Goal: Task Accomplishment & Management: Manage account settings

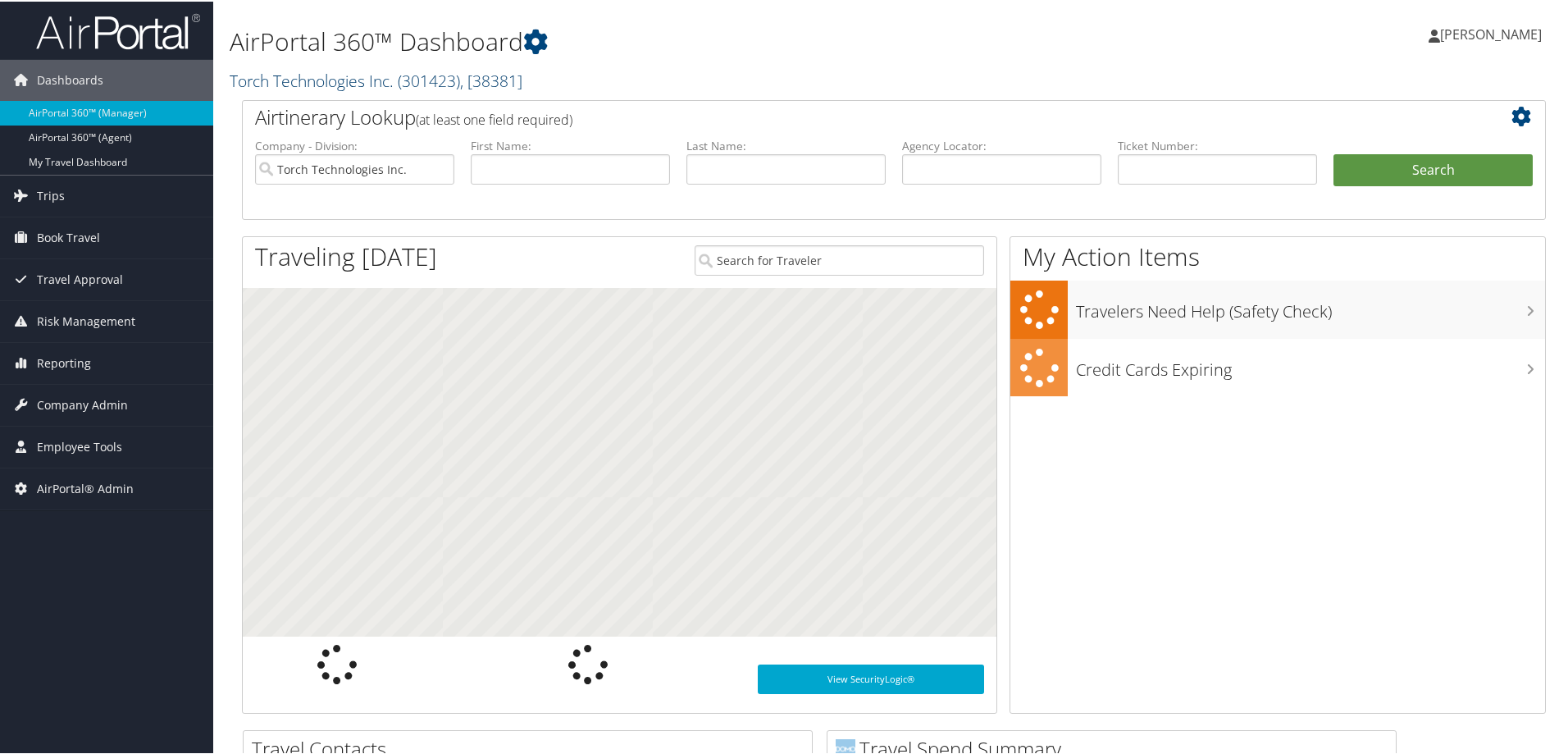
click at [308, 80] on link "Torch Technologies Inc. ( 301423 ) , [ 38381 ]" at bounding box center [377, 79] width 293 height 22
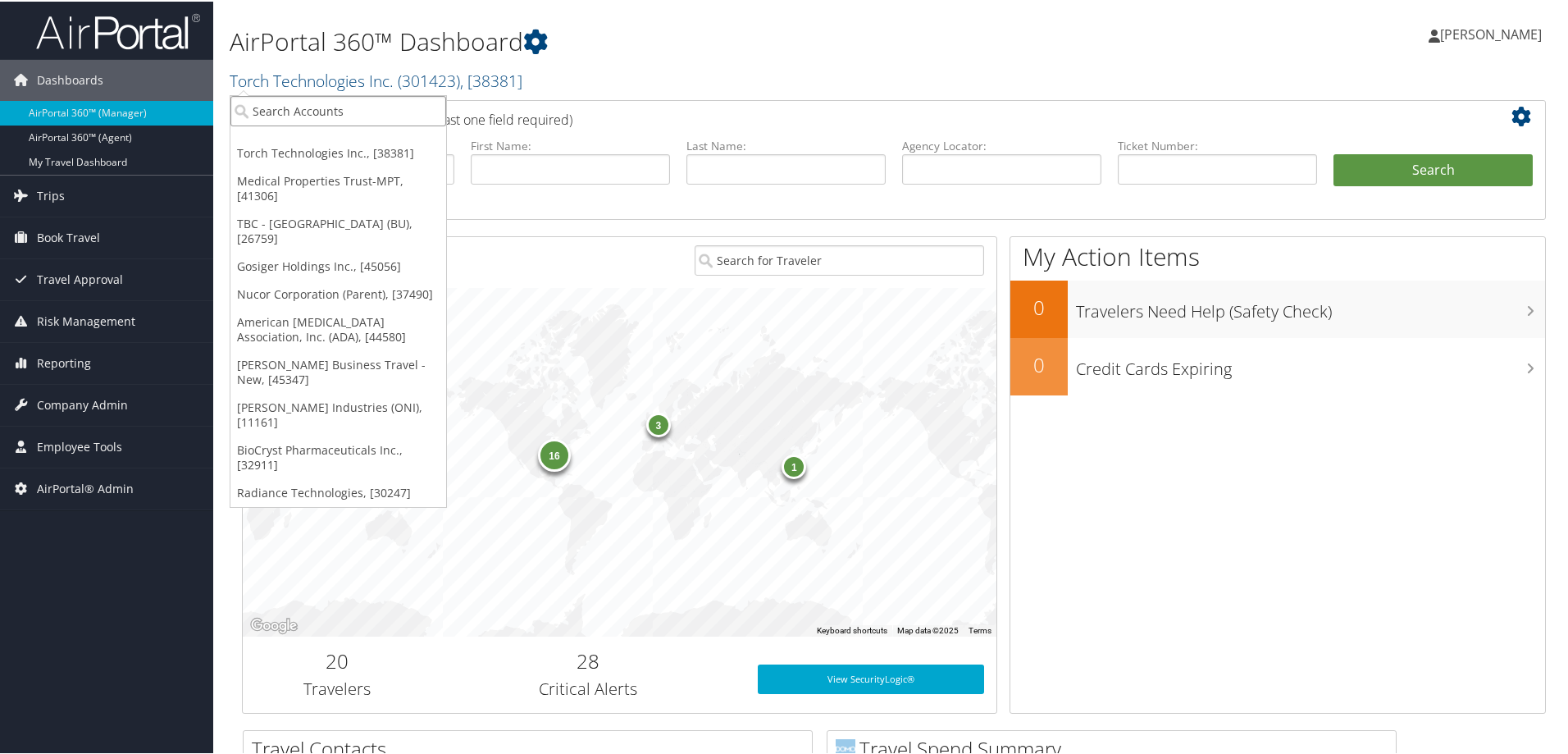
click at [300, 112] on input "search" at bounding box center [338, 110] width 216 height 30
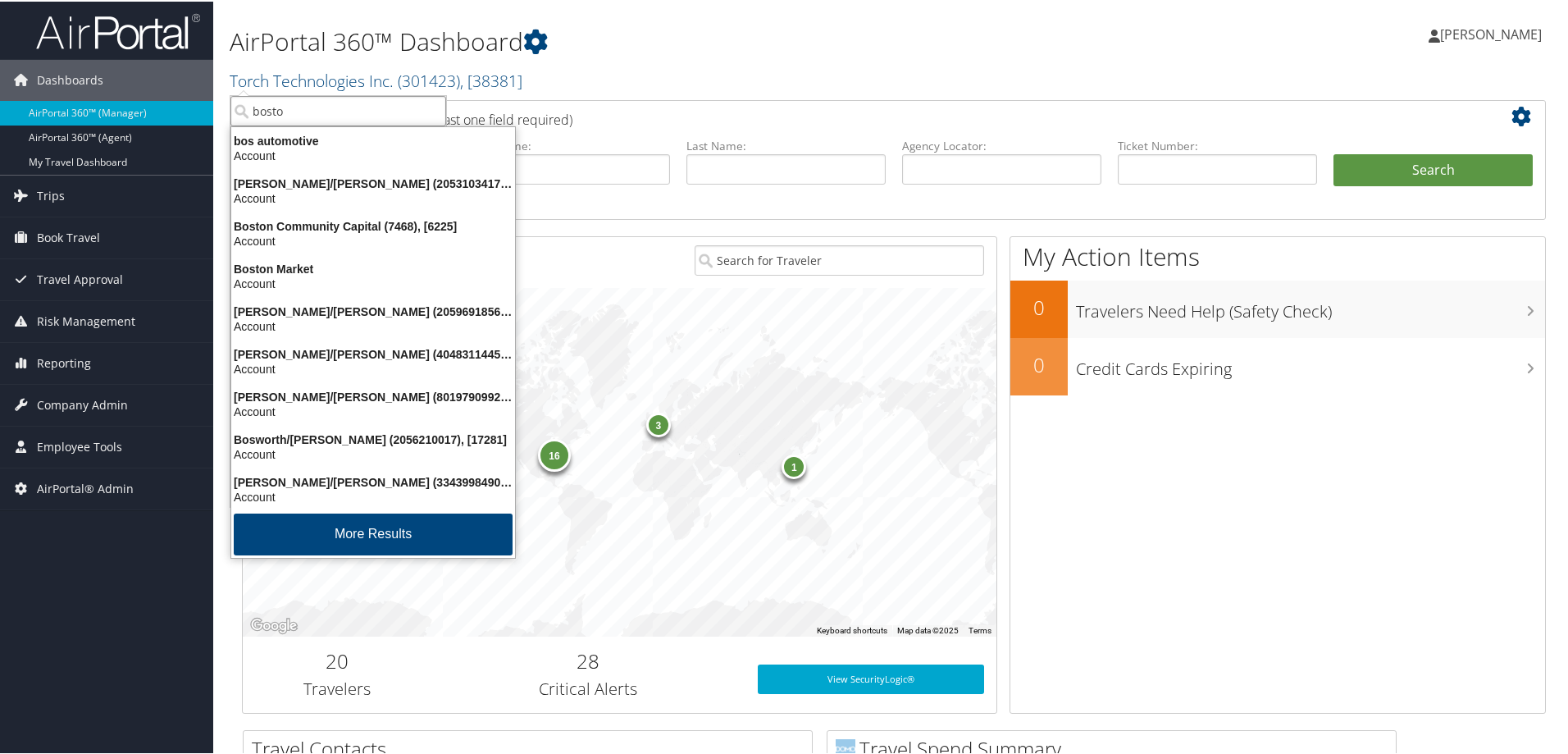
type input "boston"
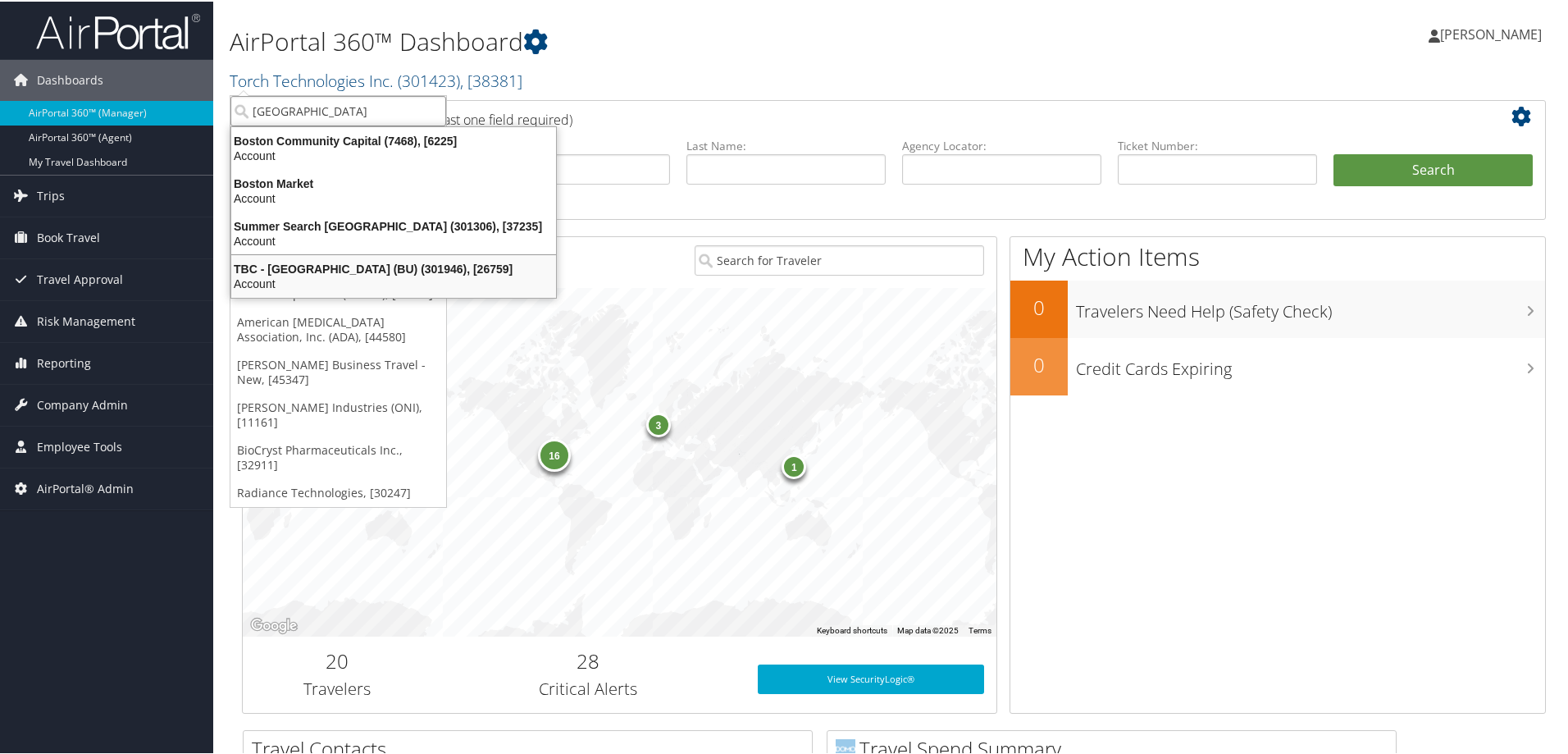
click at [338, 272] on div "TBC - Boston University (BU) (301946), [26759]" at bounding box center [393, 267] width 345 height 15
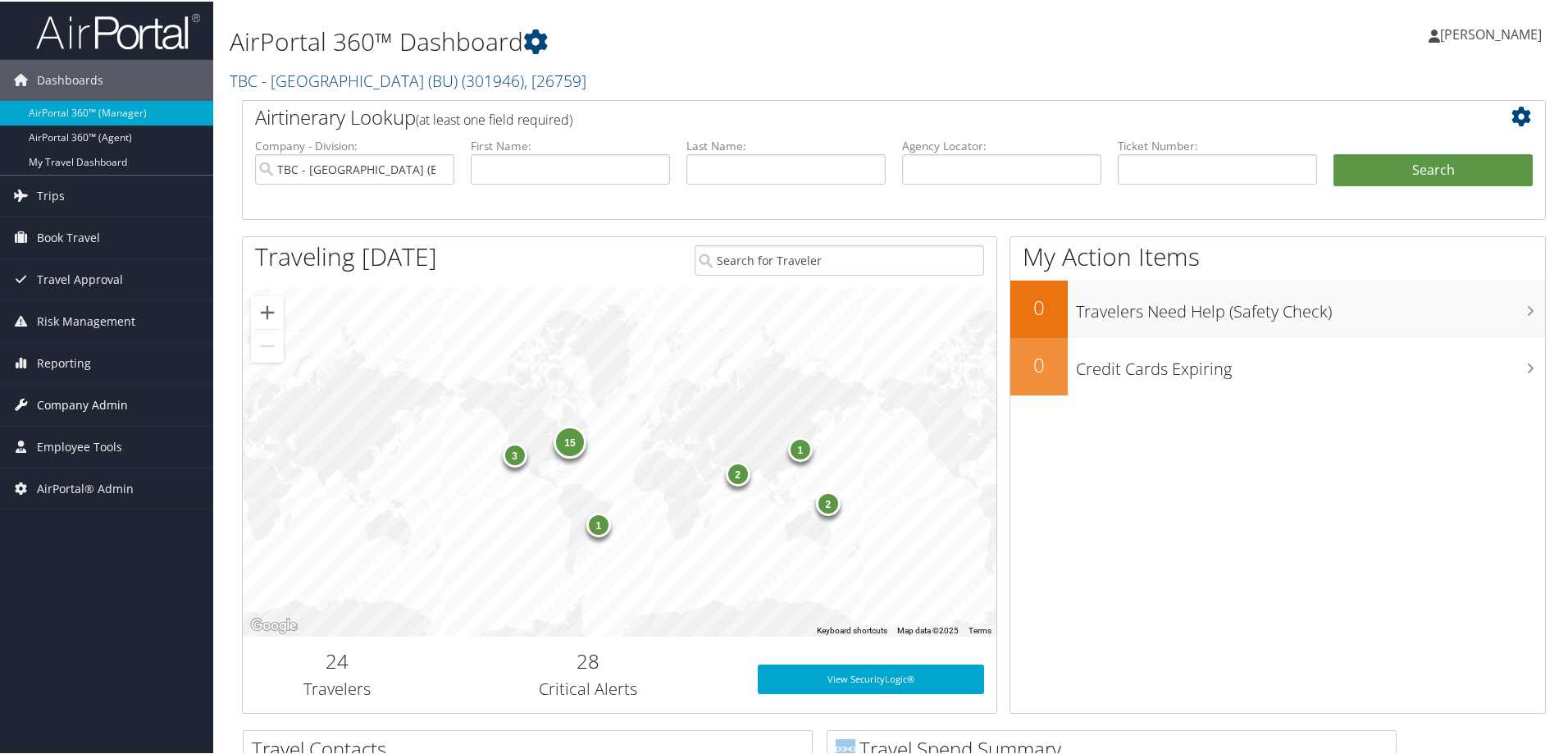
click at [58, 397] on span "Company Admin" at bounding box center [82, 403] width 91 height 41
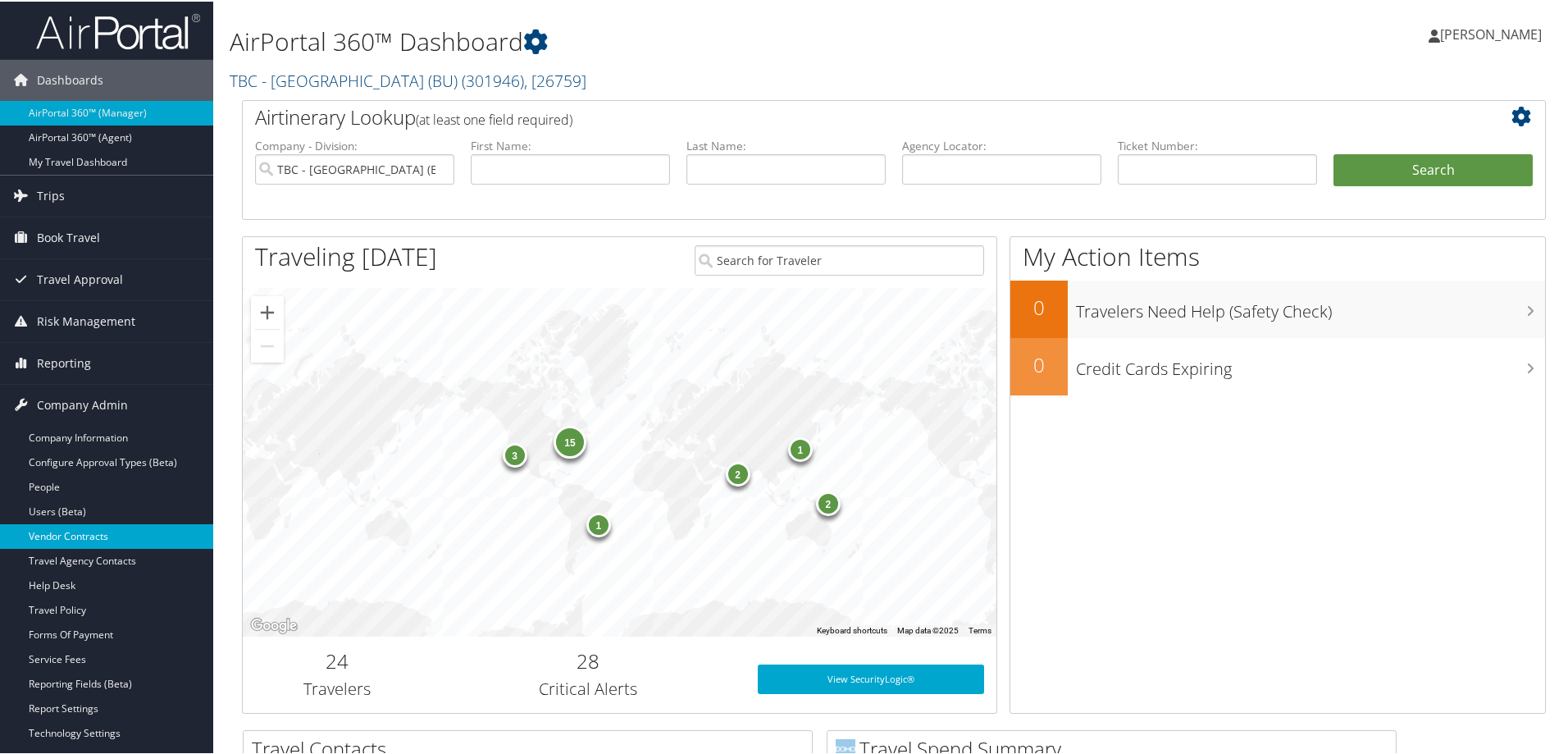
click at [43, 532] on link "Vendor Contracts" at bounding box center [107, 534] width 213 height 25
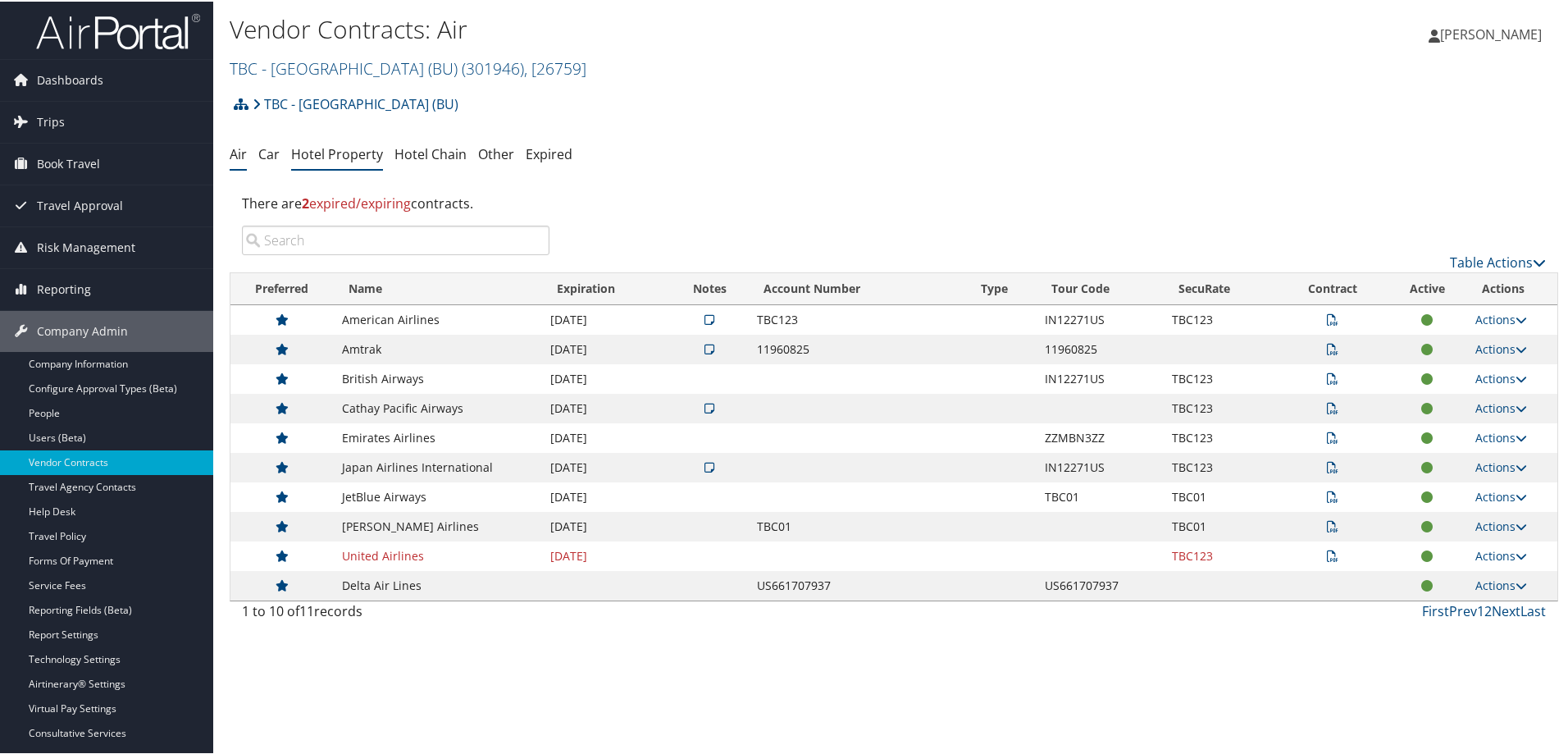
click at [348, 151] on link "Hotel Property" at bounding box center [337, 152] width 92 height 18
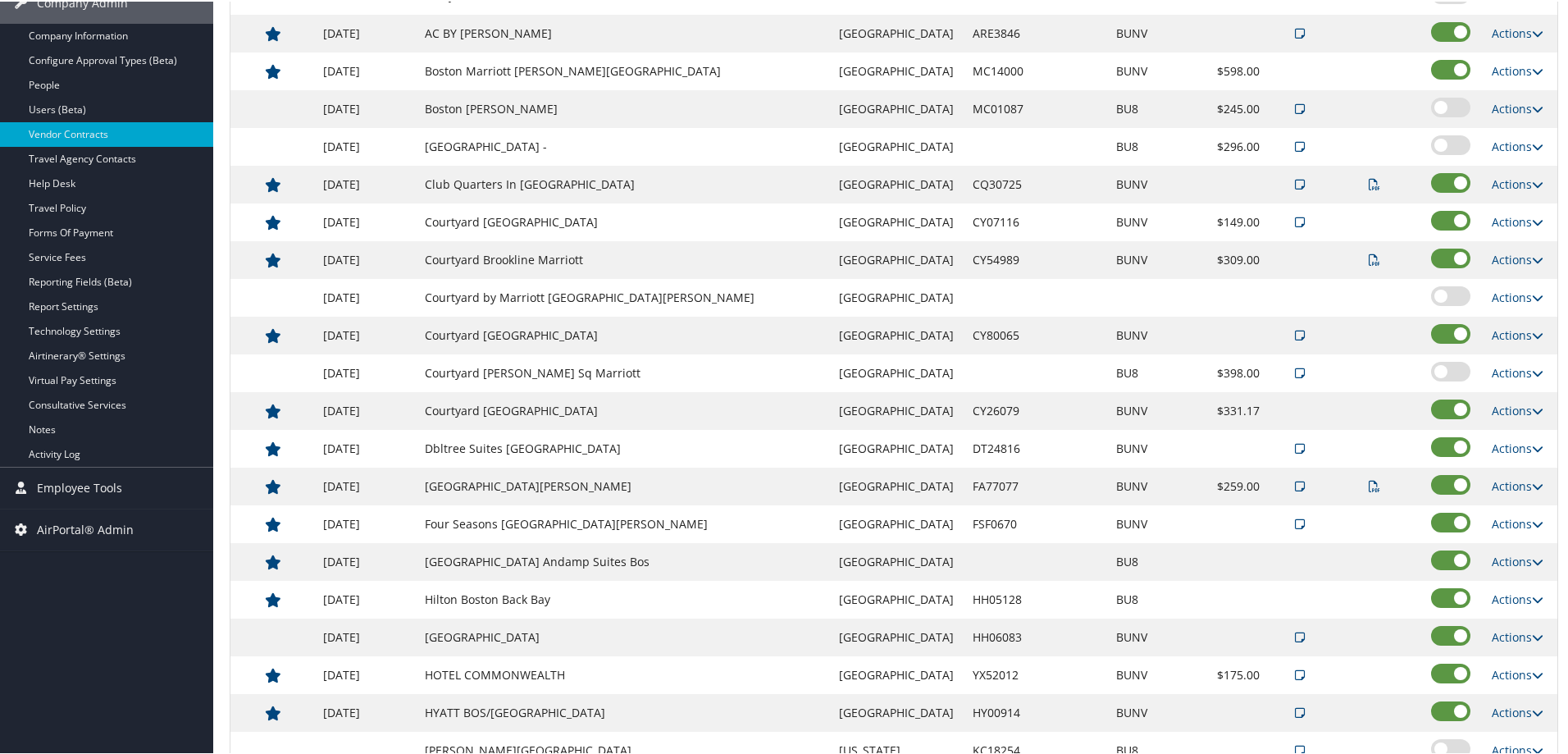
scroll to position [410, 0]
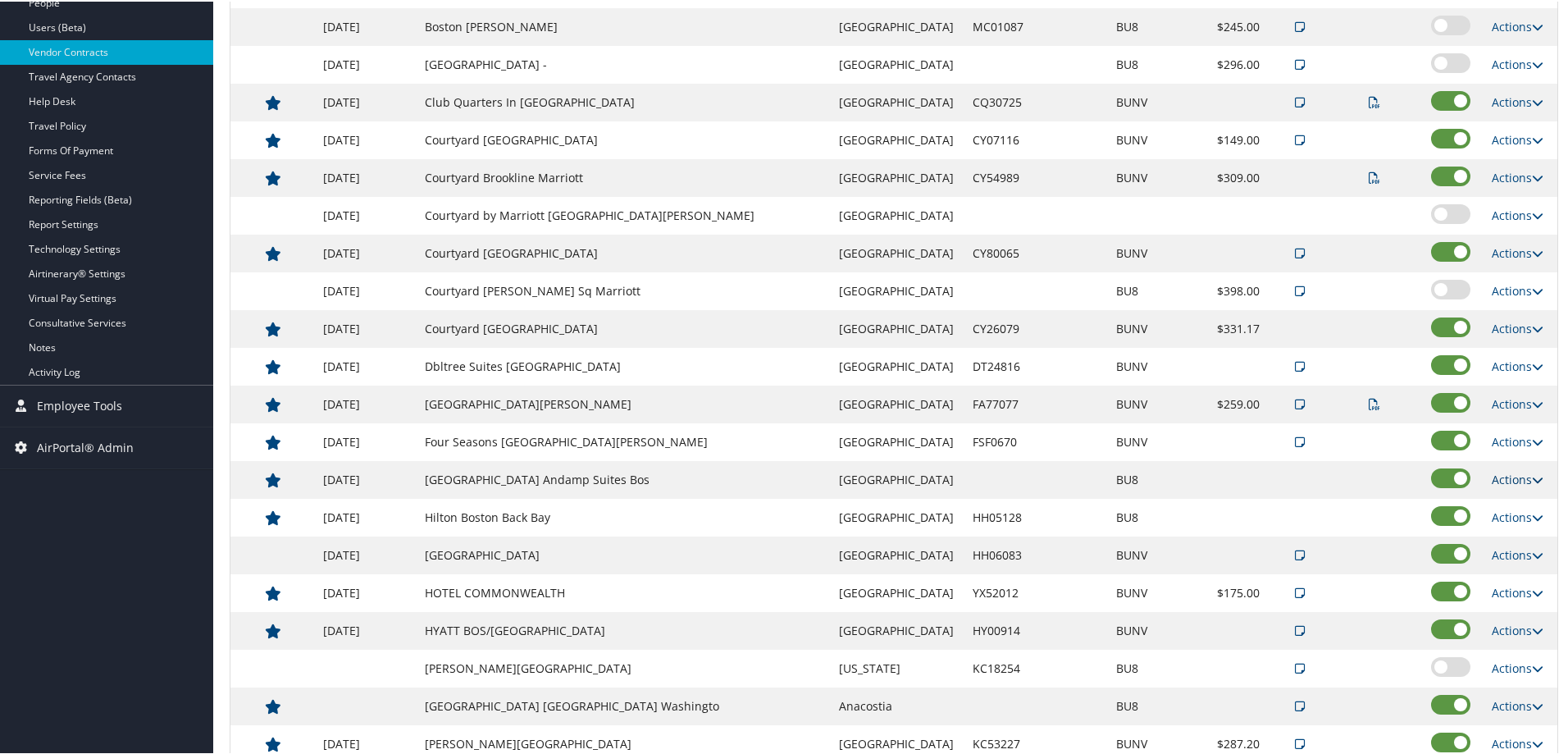
click at [1507, 480] on link "Actions" at bounding box center [1518, 478] width 52 height 16
click at [1502, 499] on link "Edit" at bounding box center [1505, 502] width 63 height 28
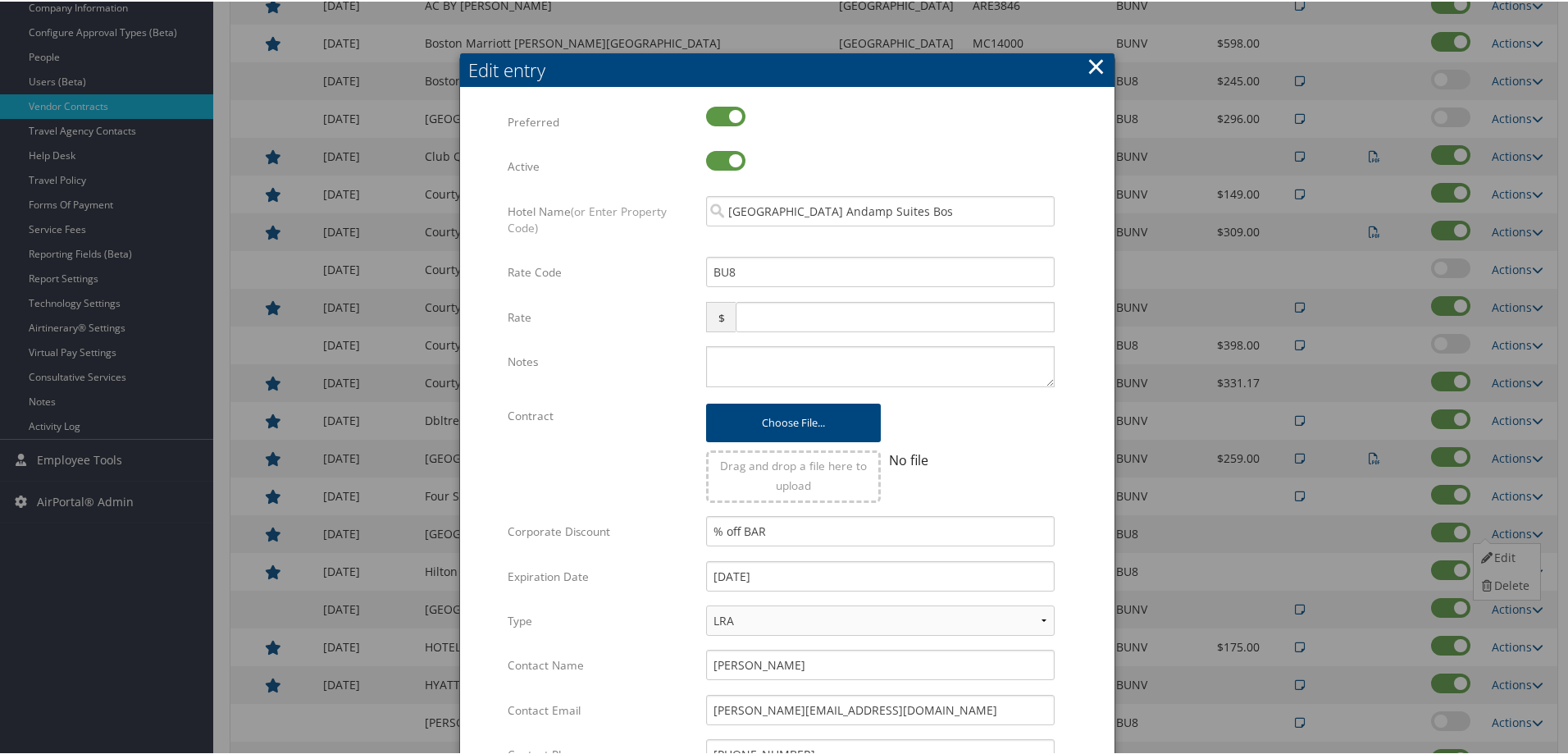
scroll to position [328, 0]
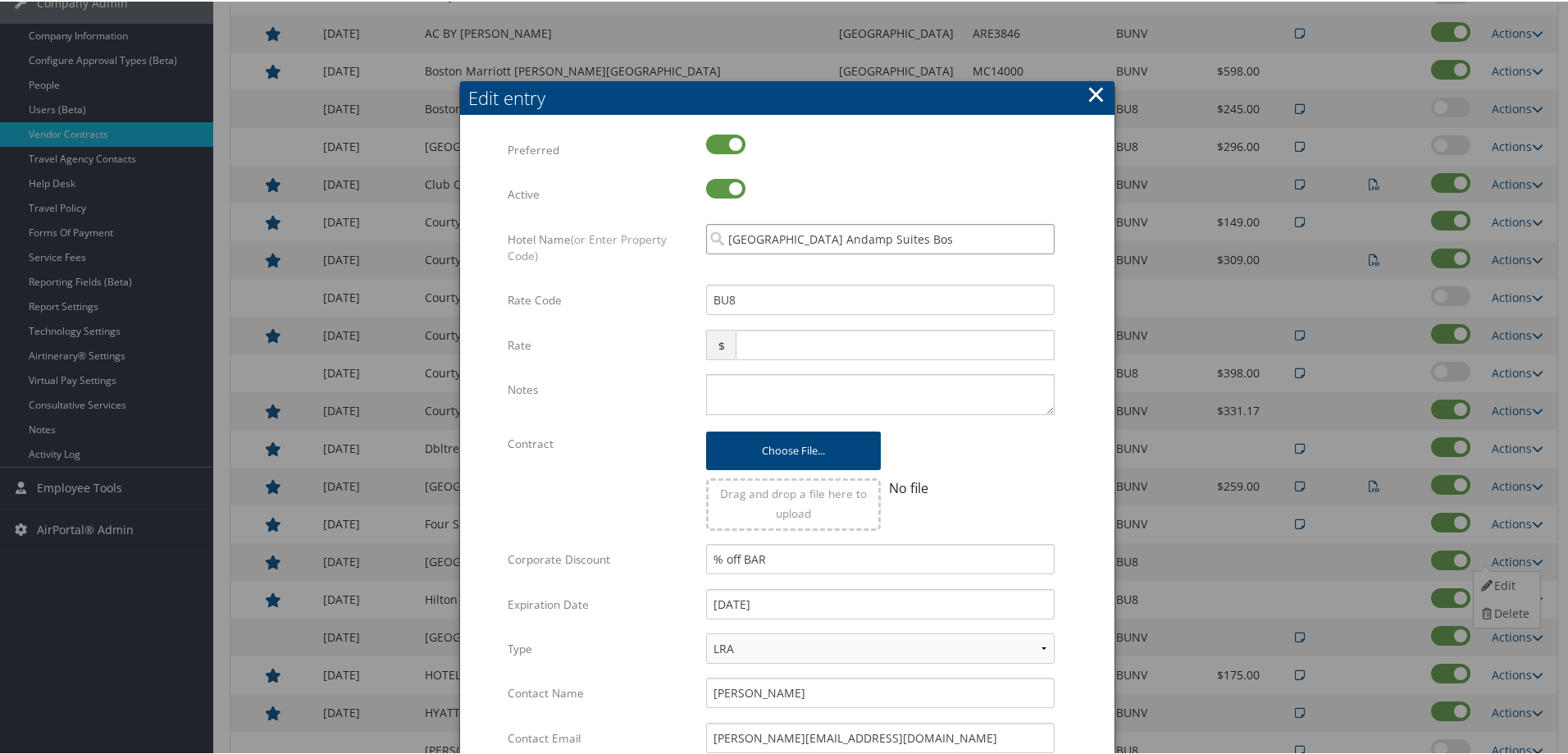
drag, startPoint x: 919, startPoint y: 236, endPoint x: 625, endPoint y: 267, distance: 295.6
click at [625, 267] on div "Hotel Name (or Enter Property Code) Hampton Inn Andamp Suites Bos Multiple valu…" at bounding box center [788, 253] width 560 height 62
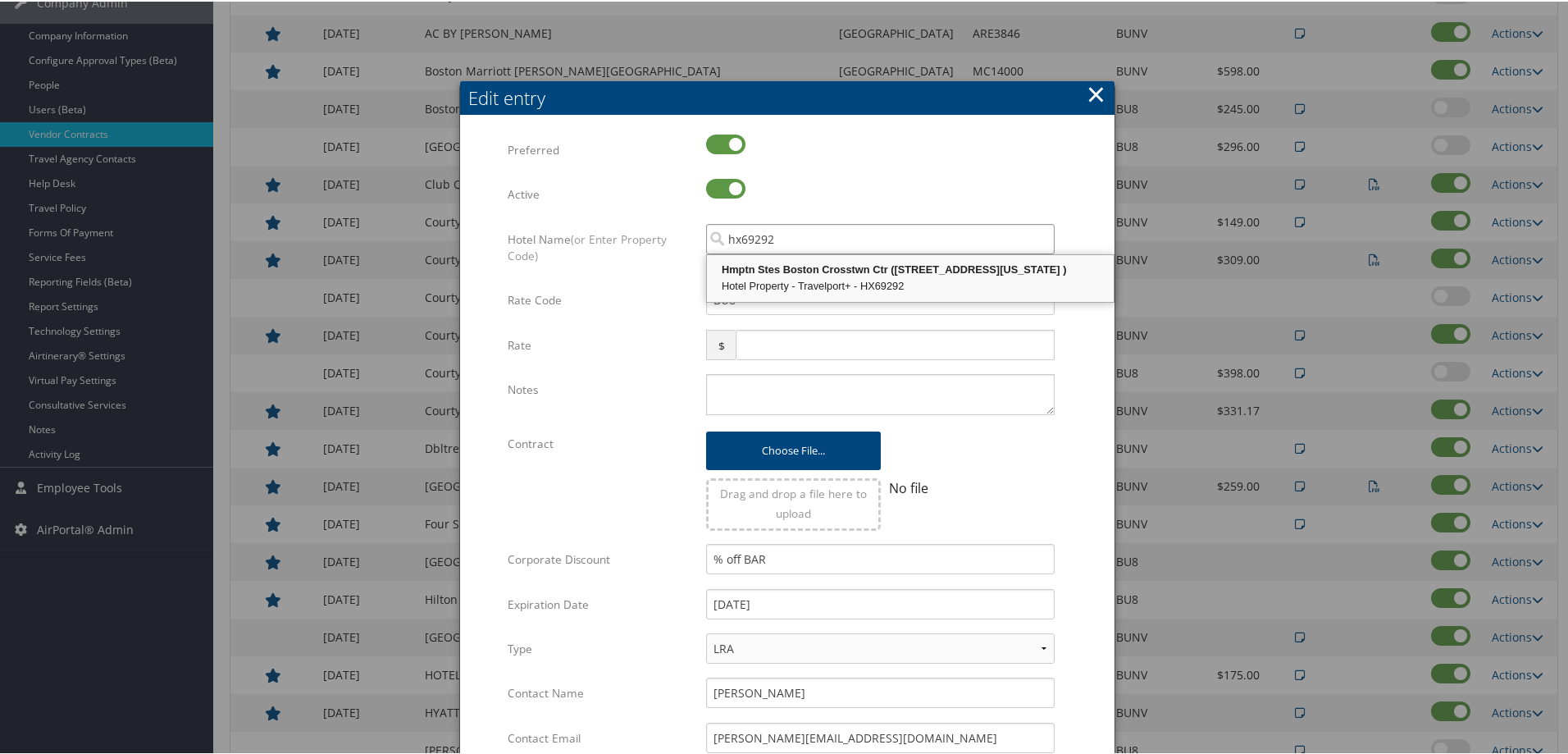
click at [809, 276] on div "Hmptn Stes Boston Crosstwn Ctr (811 Massachusetts Avenue )" at bounding box center [910, 268] width 401 height 16
type input "Hmptn Stes Boston Crosstwn Ctr"
checkbox input "true"
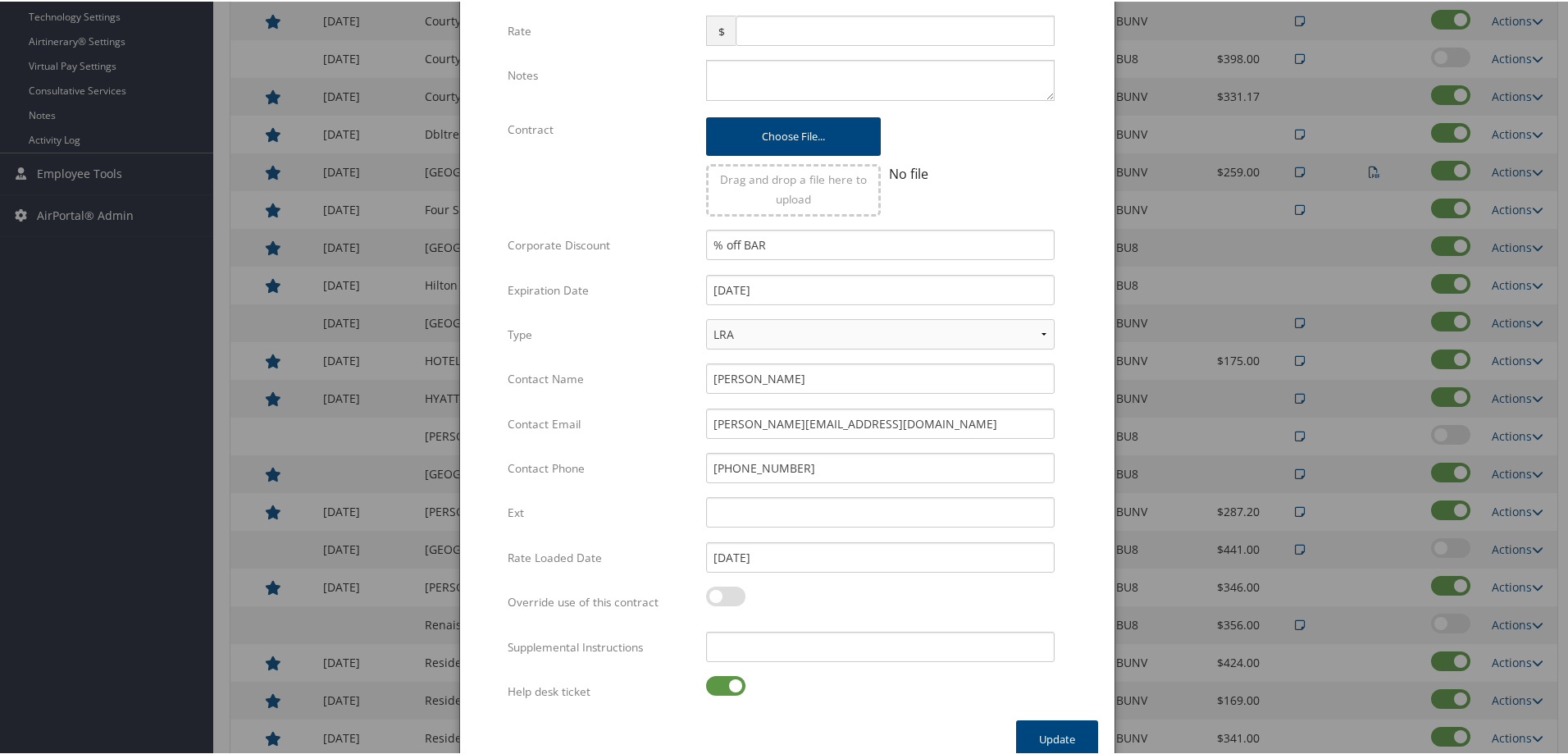
scroll to position [616, 0]
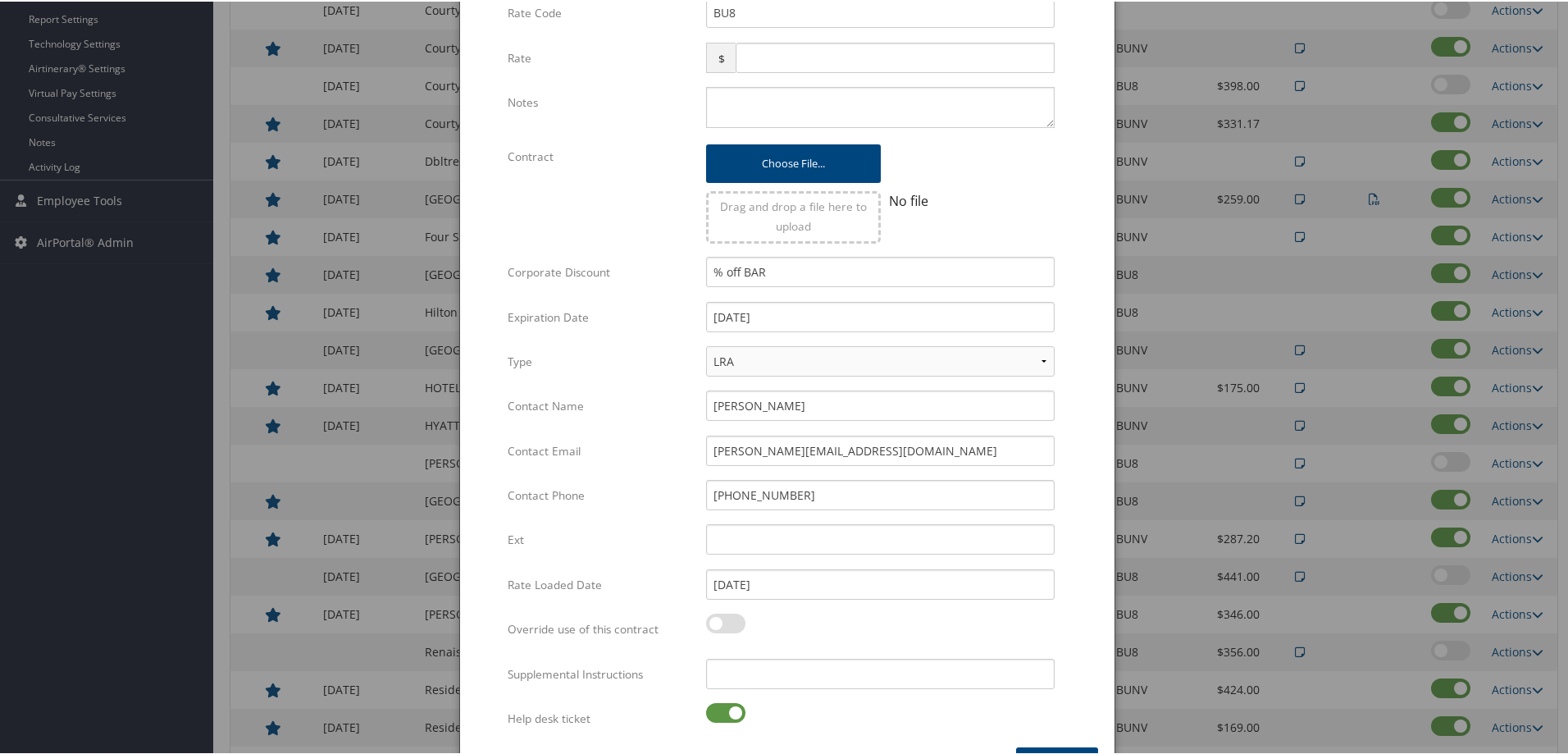
type input "Hmptn Stes Boston Crosstwn Ctr"
click at [759, 99] on textarea "Notes" at bounding box center [881, 106] width 349 height 41
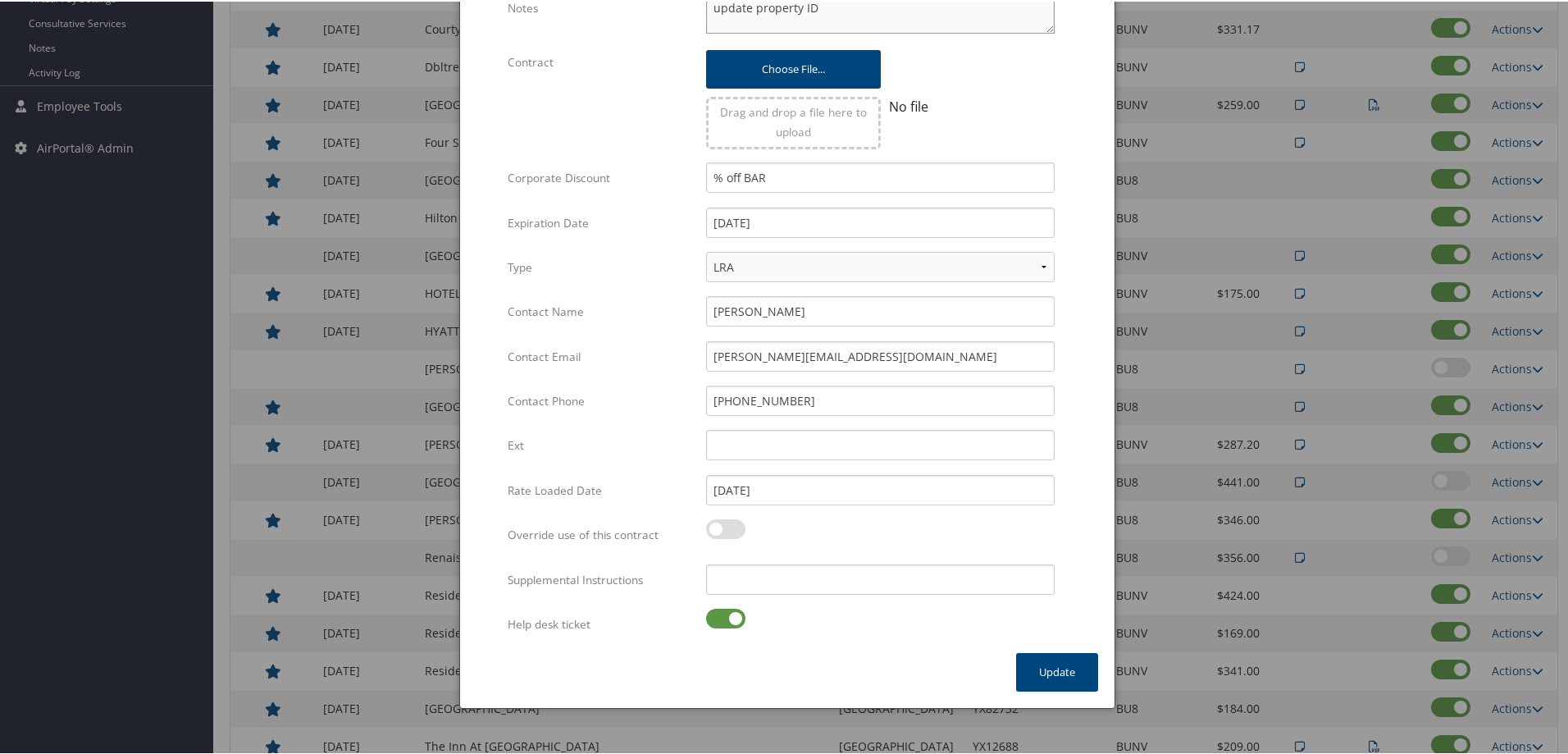
scroll to position [862, 0]
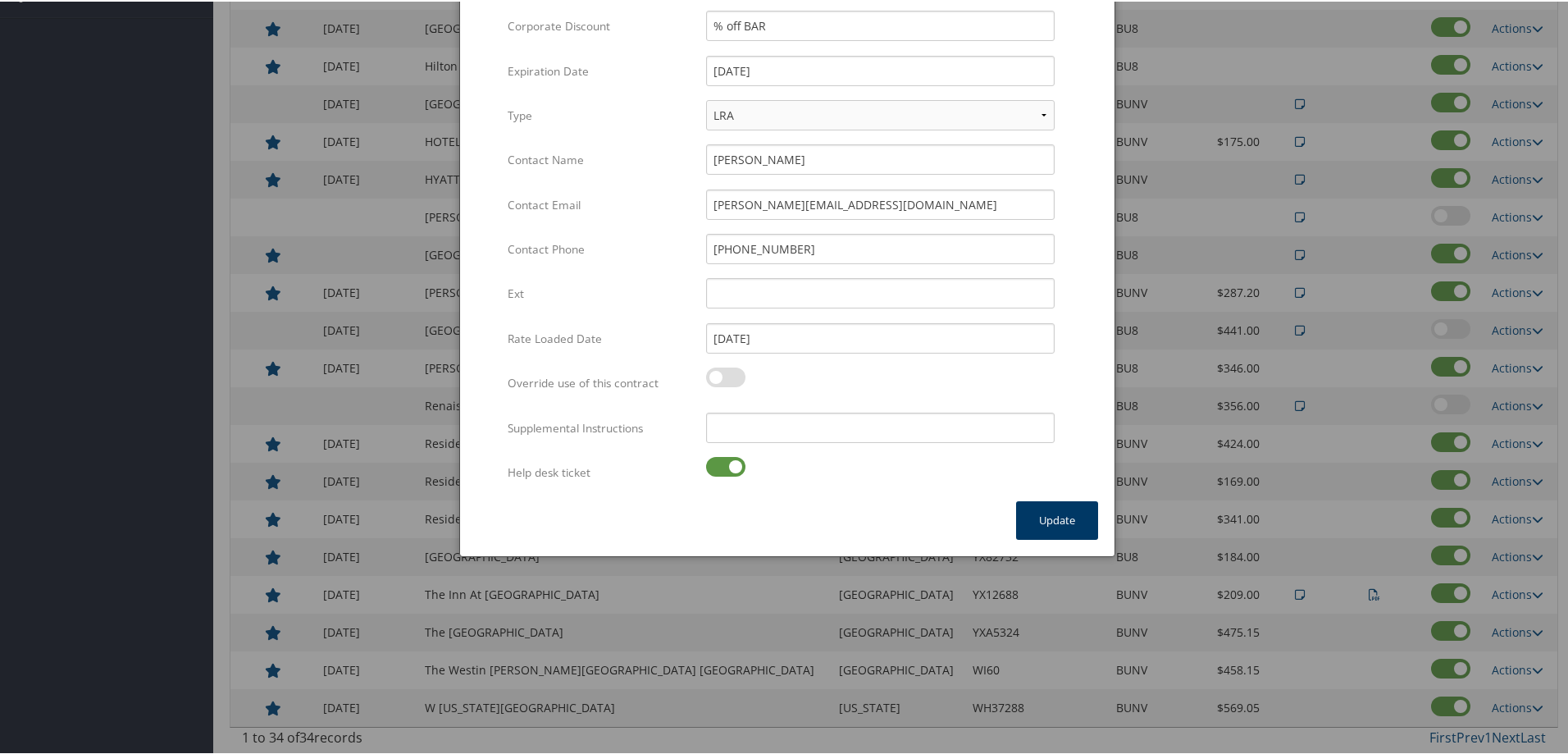
type textarea "update property ID"
drag, startPoint x: 1050, startPoint y: 524, endPoint x: 829, endPoint y: 478, distance: 225.7
click at [845, 486] on div "Edit entry Multiple values The selected items contain different values for this…" at bounding box center [787, 24] width 654 height 949
click at [755, 412] on input "Supplemental Instructions" at bounding box center [881, 426] width 349 height 30
type input "Update property id HX69292"
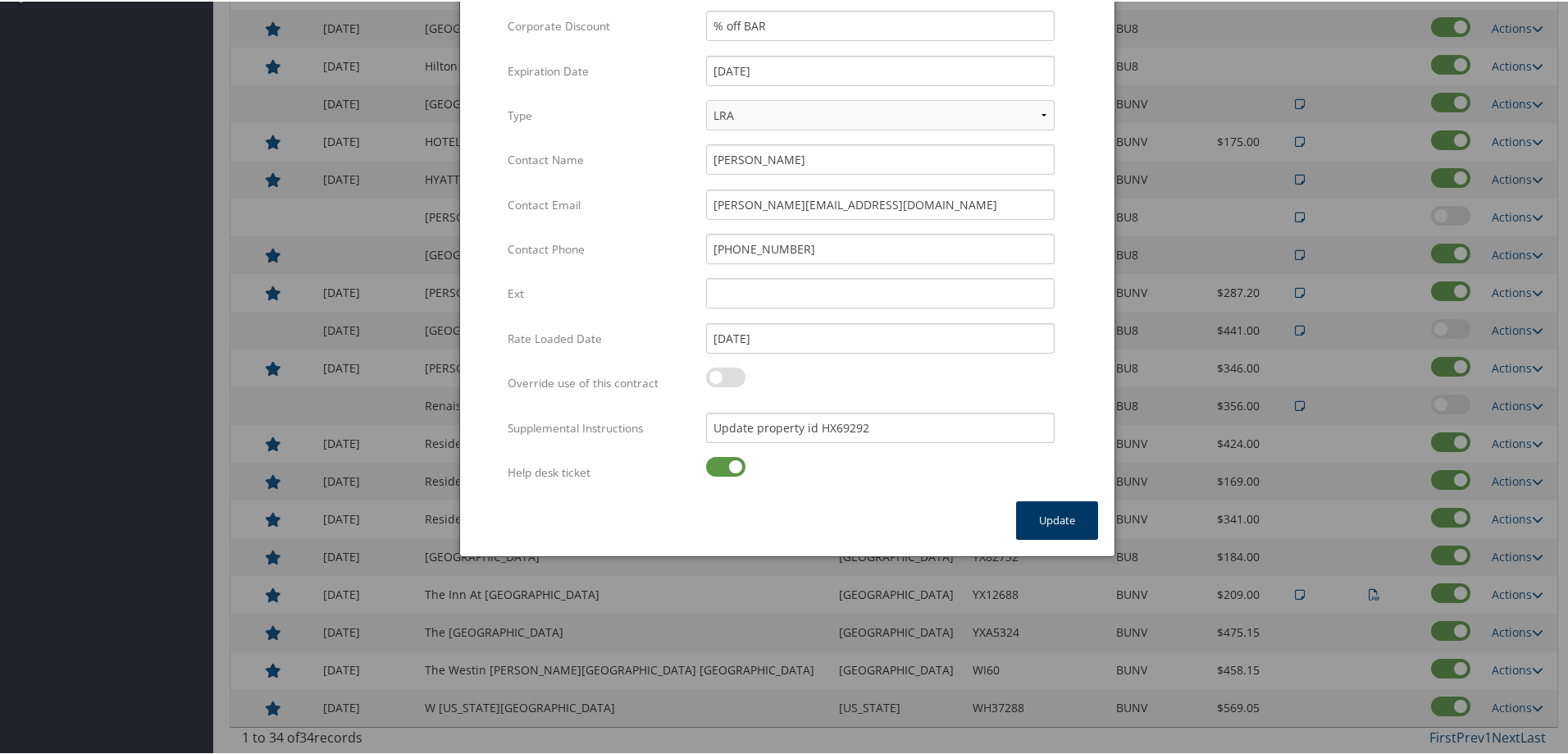
click at [1051, 524] on button "Update" at bounding box center [1057, 518] width 82 height 39
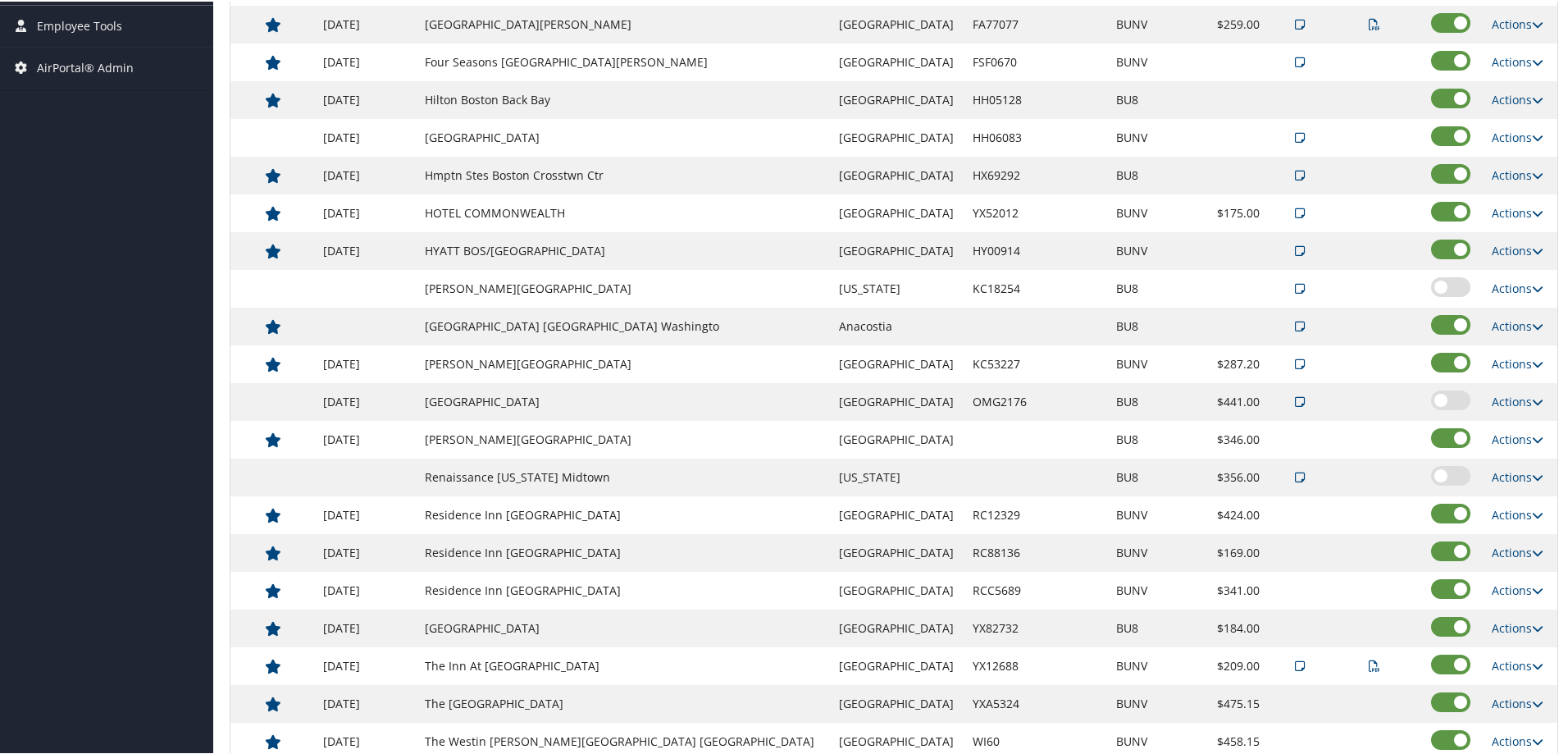
scroll to position [616, 0]
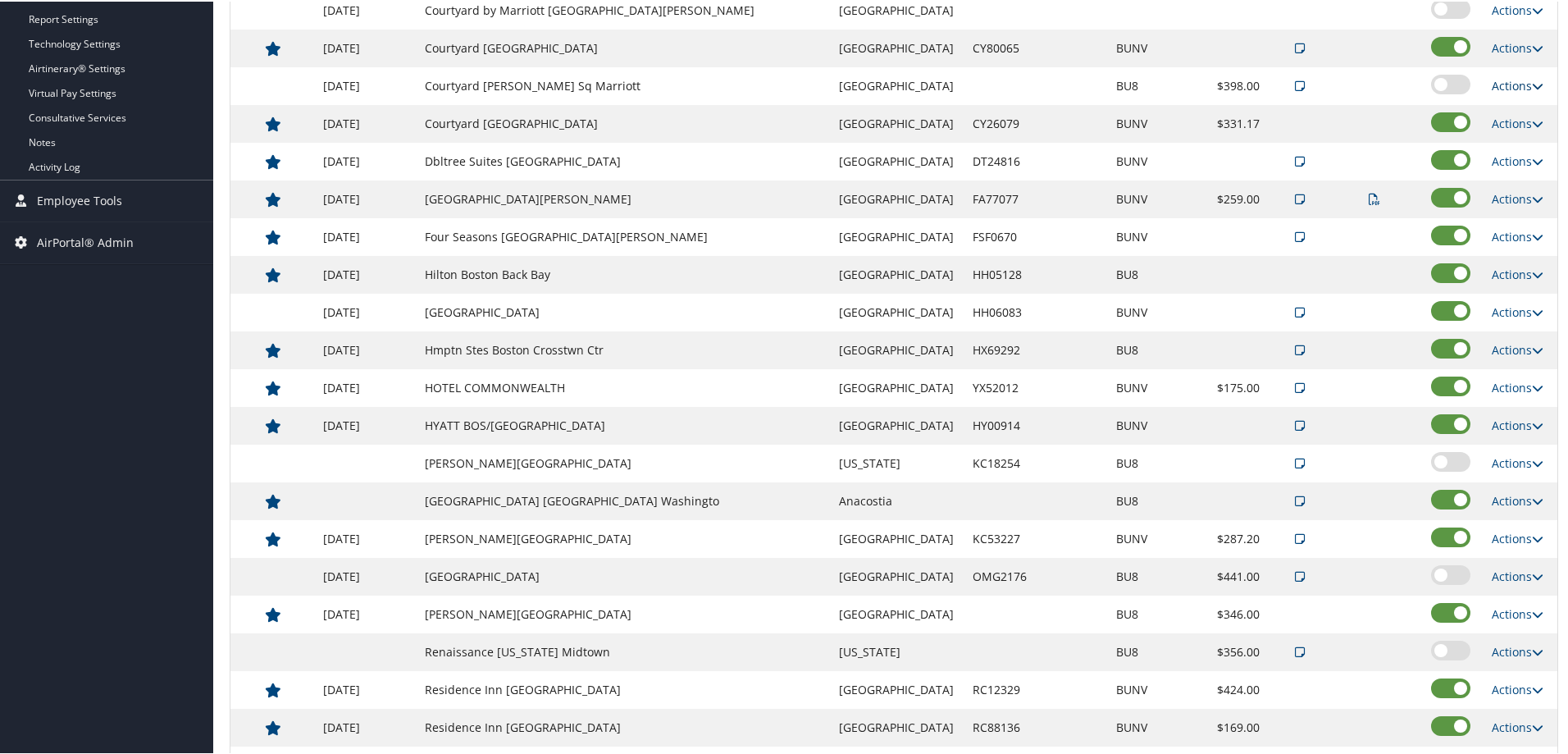
click at [1499, 82] on link "Actions" at bounding box center [1518, 85] width 52 height 16
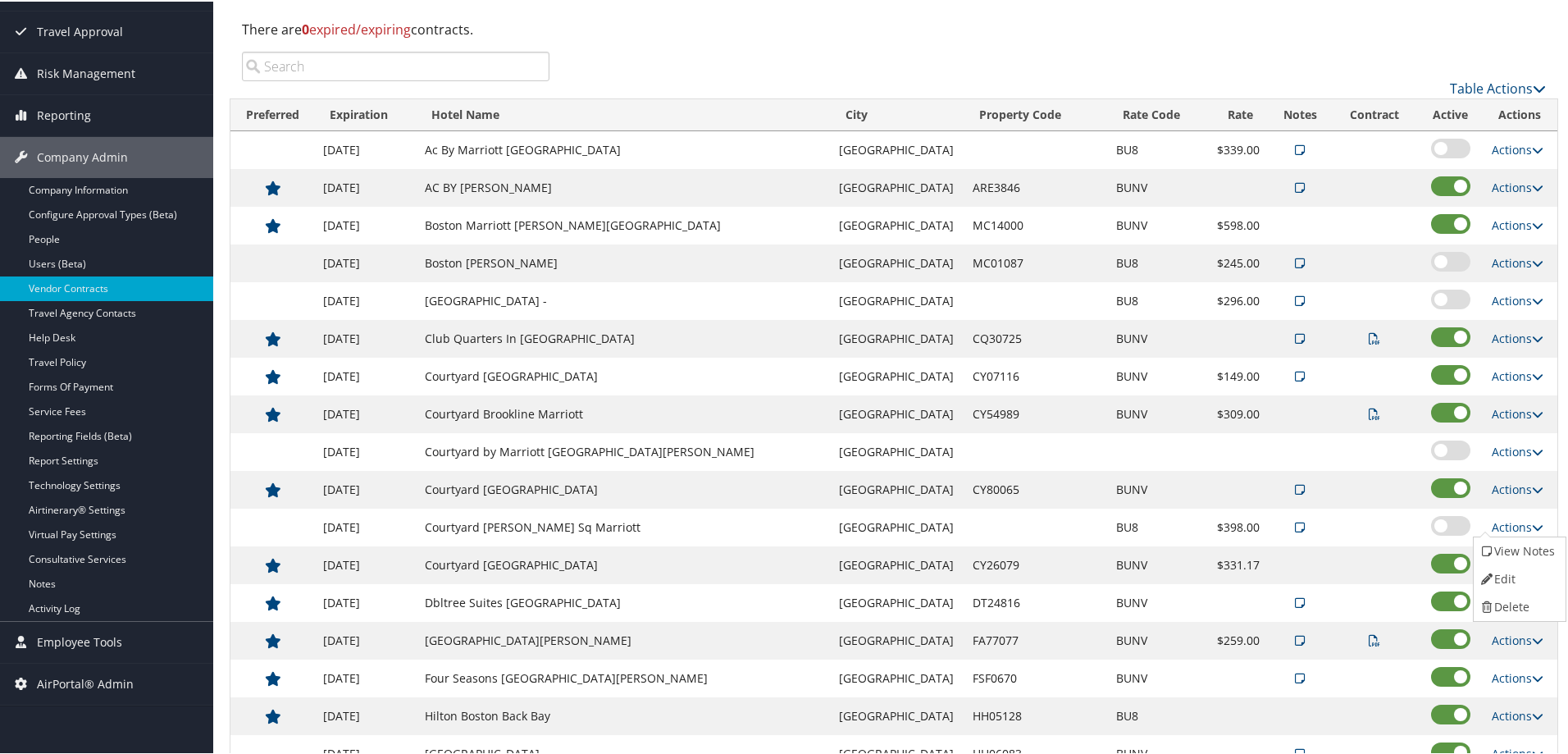
scroll to position [124, 0]
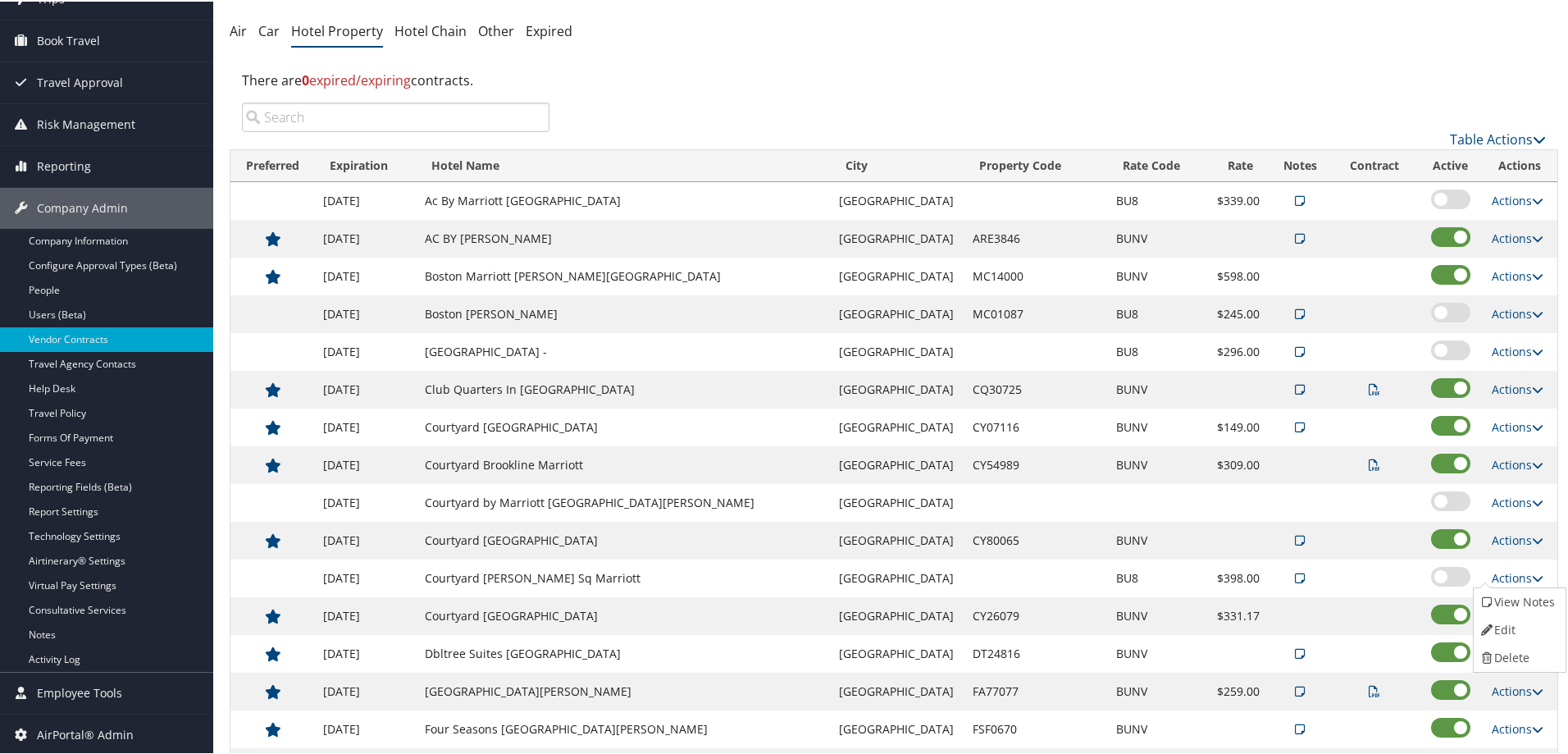
click at [1433, 311] on label at bounding box center [1451, 311] width 40 height 20
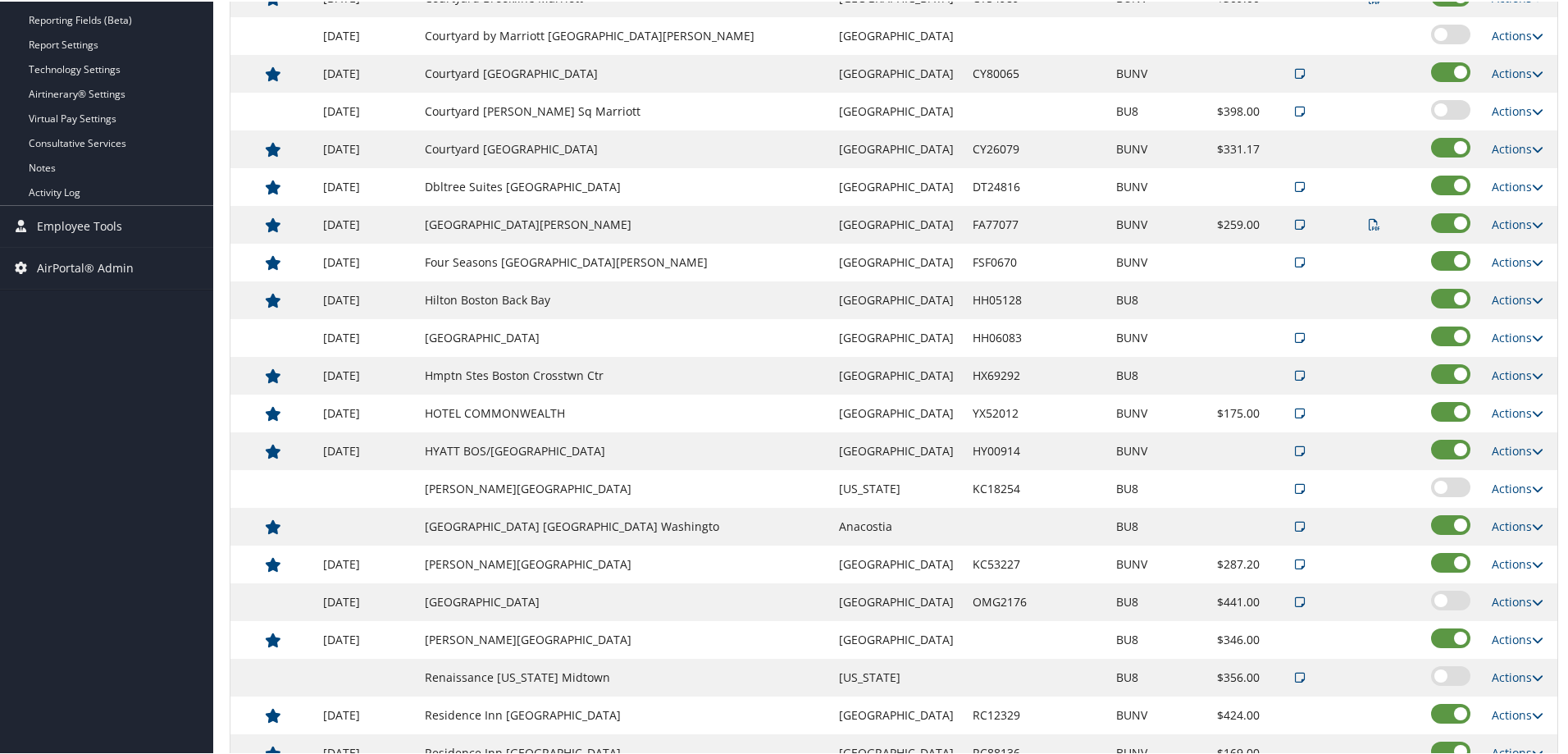
scroll to position [616, 0]
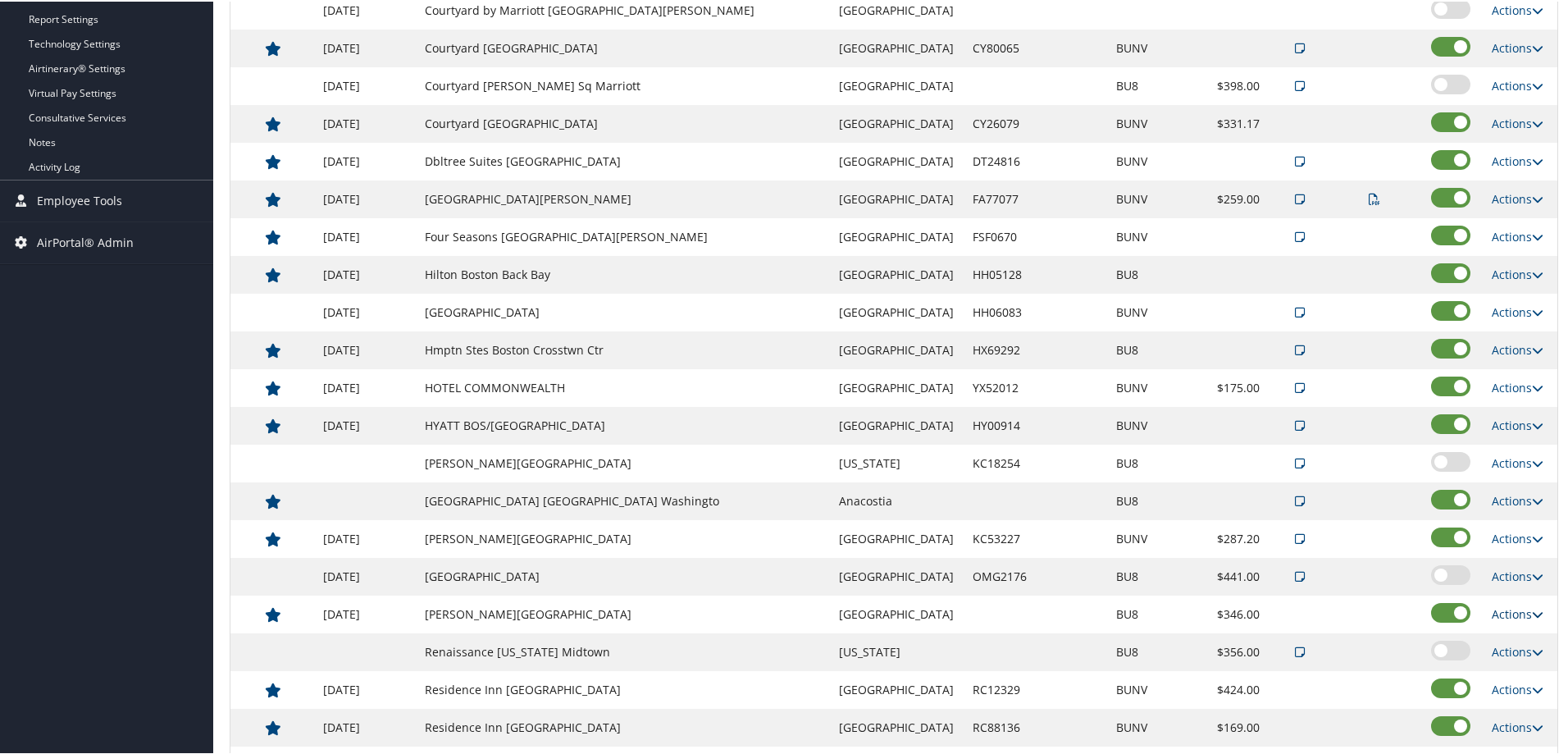
click at [1497, 611] on link "Actions" at bounding box center [1518, 613] width 52 height 16
click at [1512, 638] on link "Edit" at bounding box center [1505, 636] width 63 height 28
select select "NLRA"
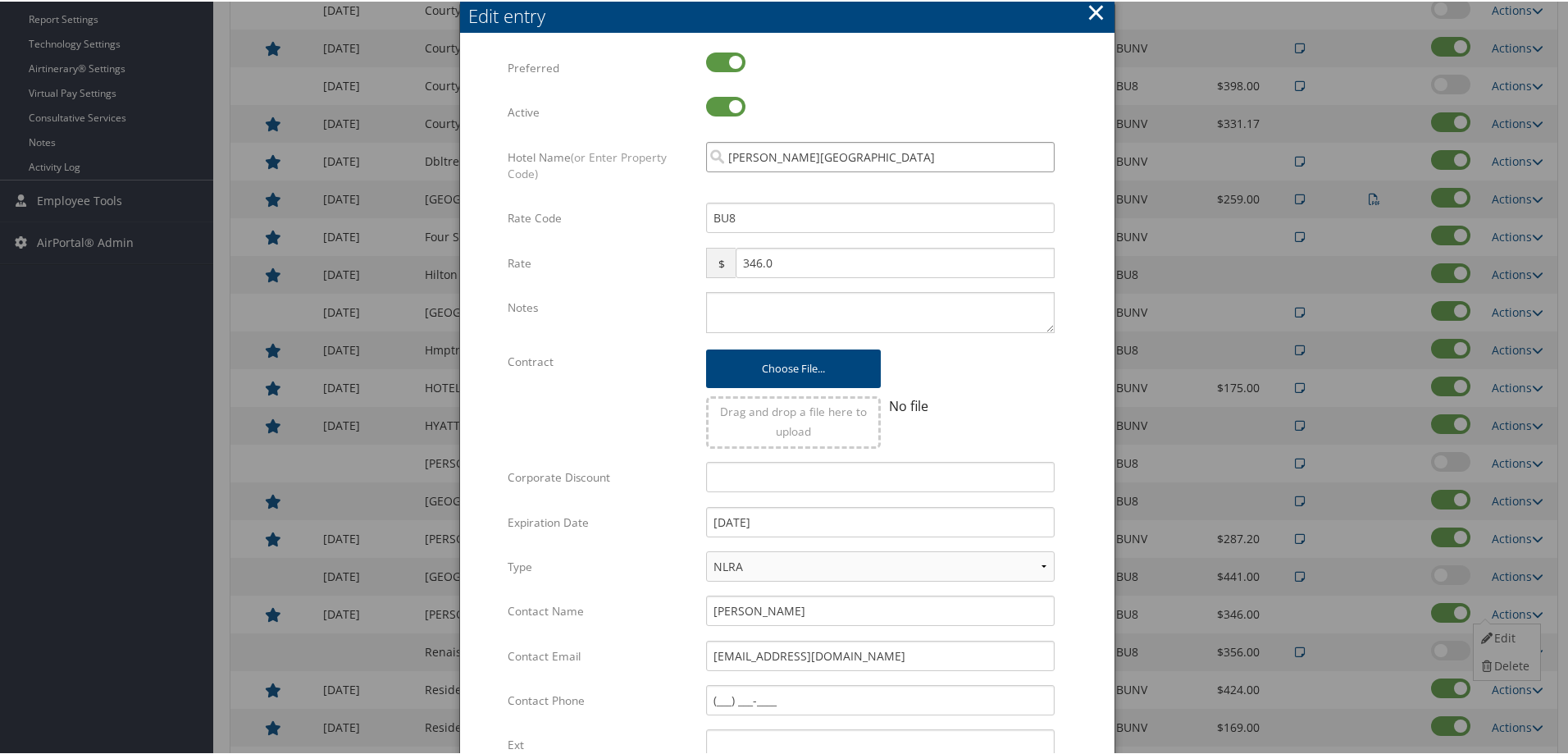
click at [1036, 153] on input "Omni Parker House" at bounding box center [881, 155] width 349 height 30
type input "O"
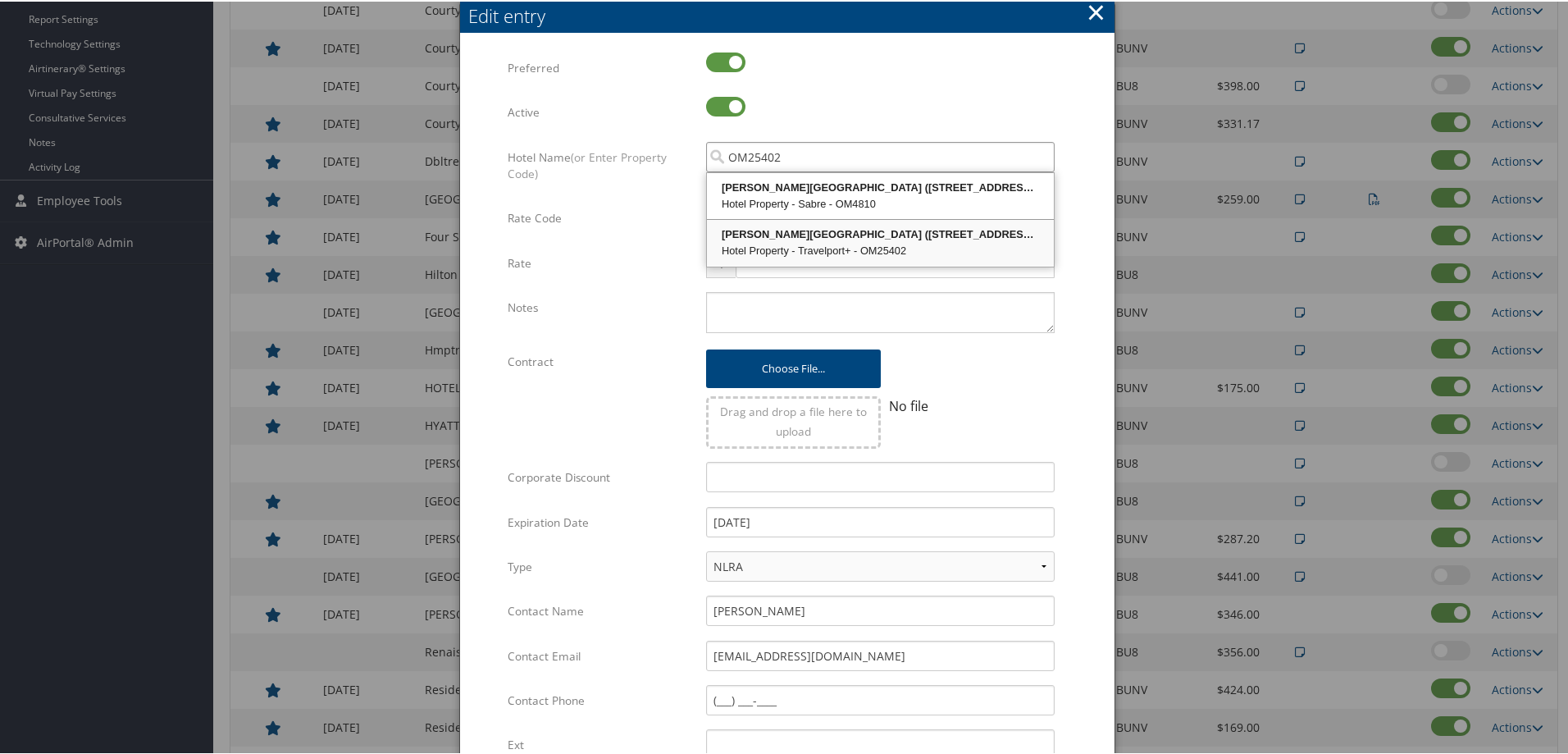
click at [802, 242] on div "Hotel Property - Travelport+ - OM25402" at bounding box center [880, 249] width 342 height 16
type input "Omni Parker House"
checkbox input "true"
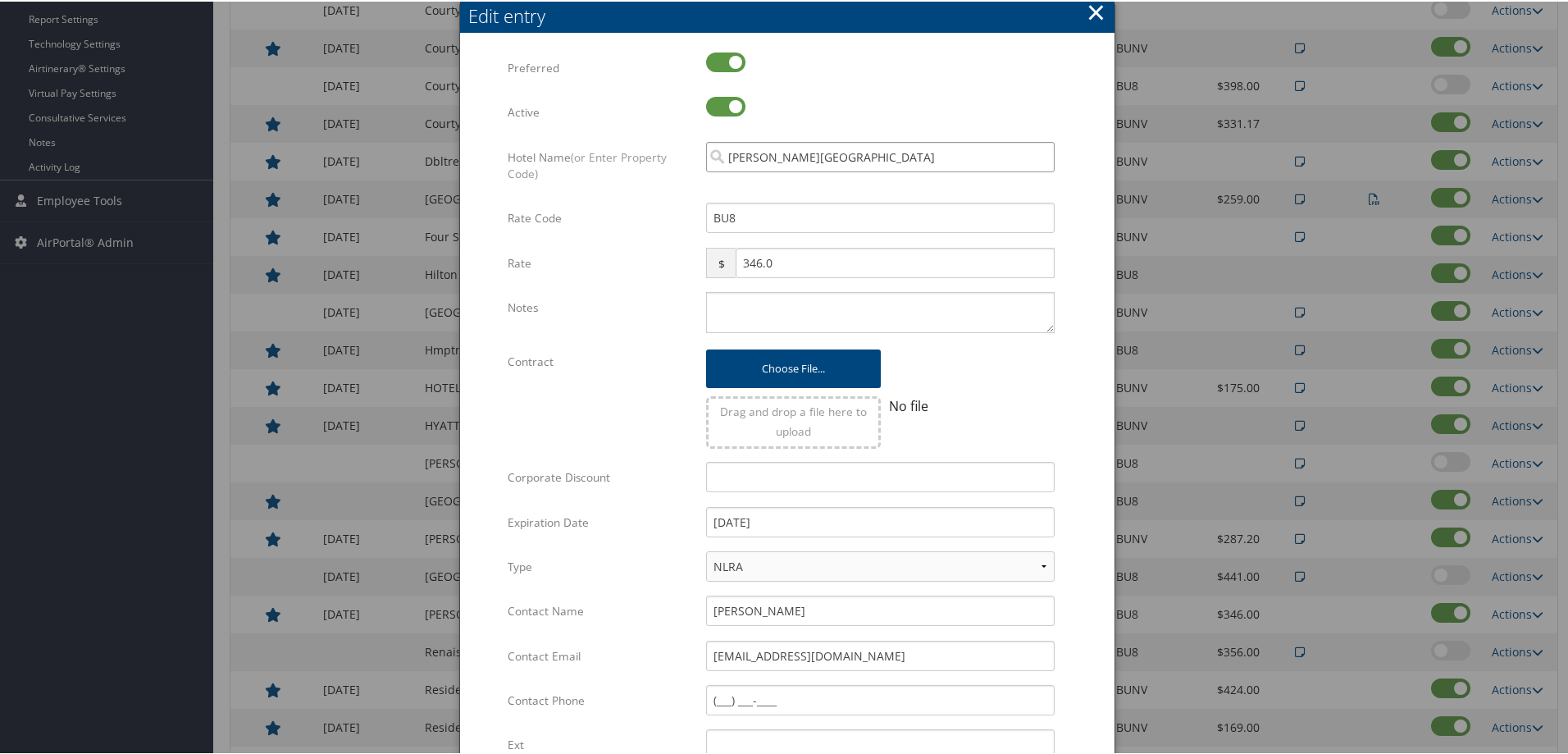
type input "Omni Parker House"
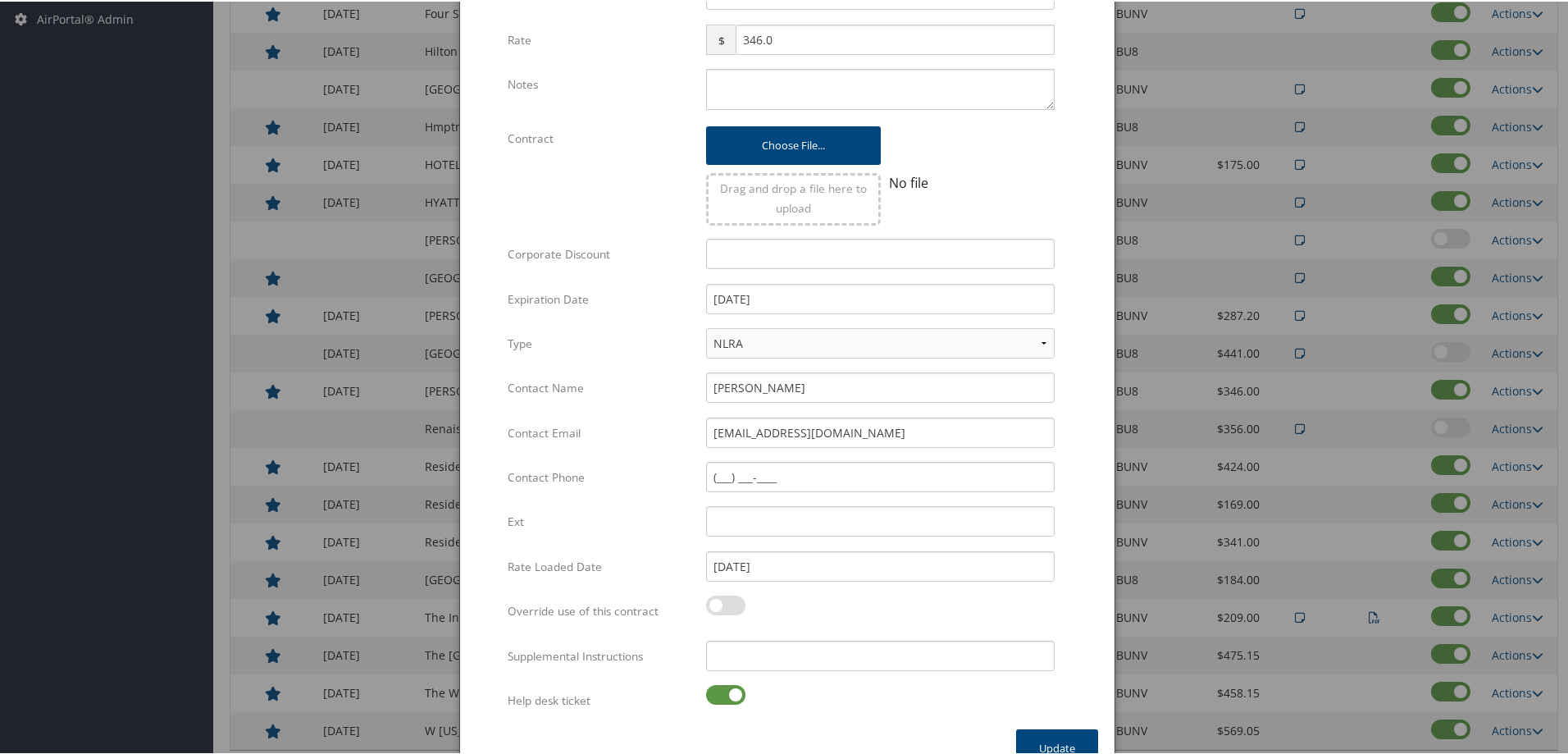
scroll to position [868, 0]
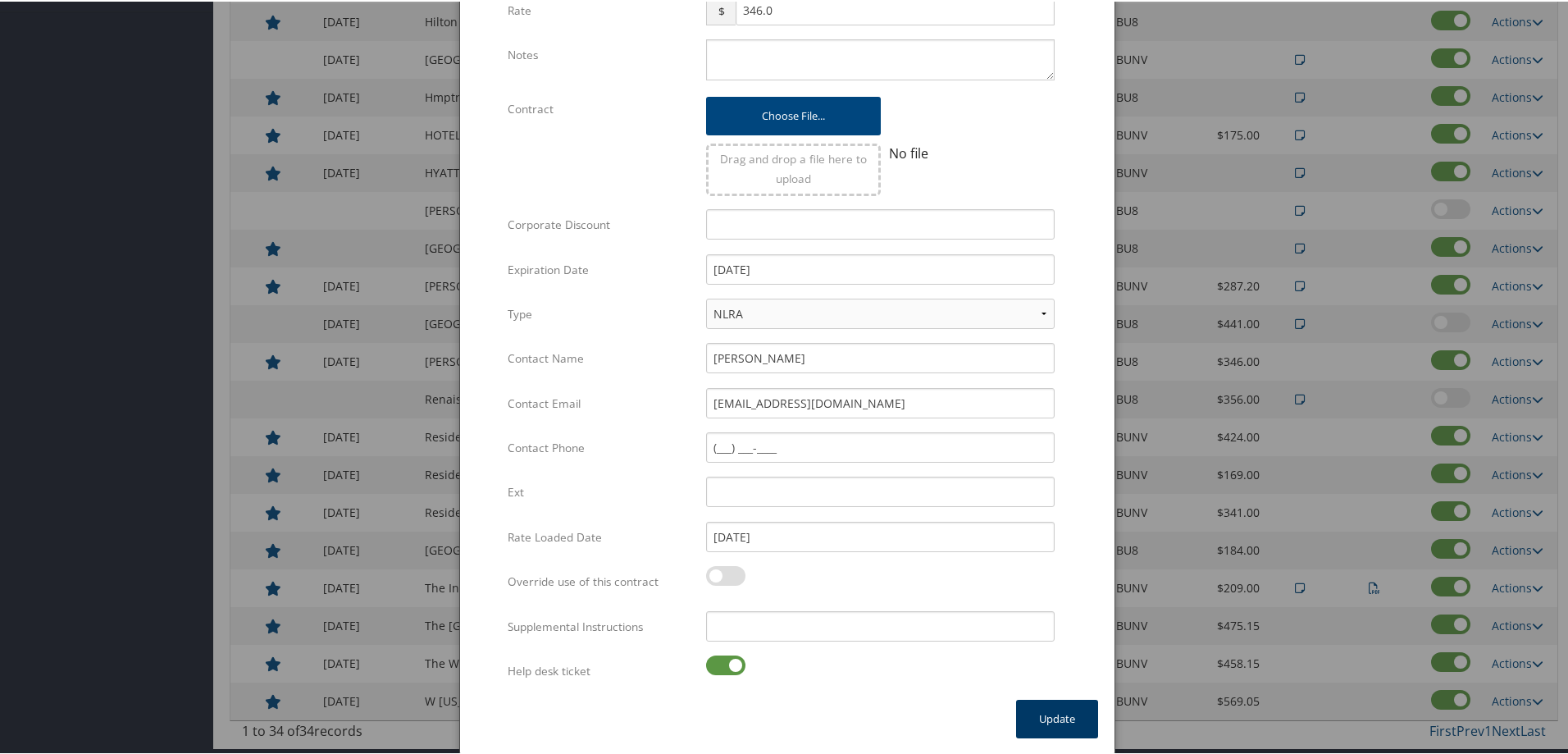
click at [1061, 717] on button "Update" at bounding box center [1057, 717] width 82 height 39
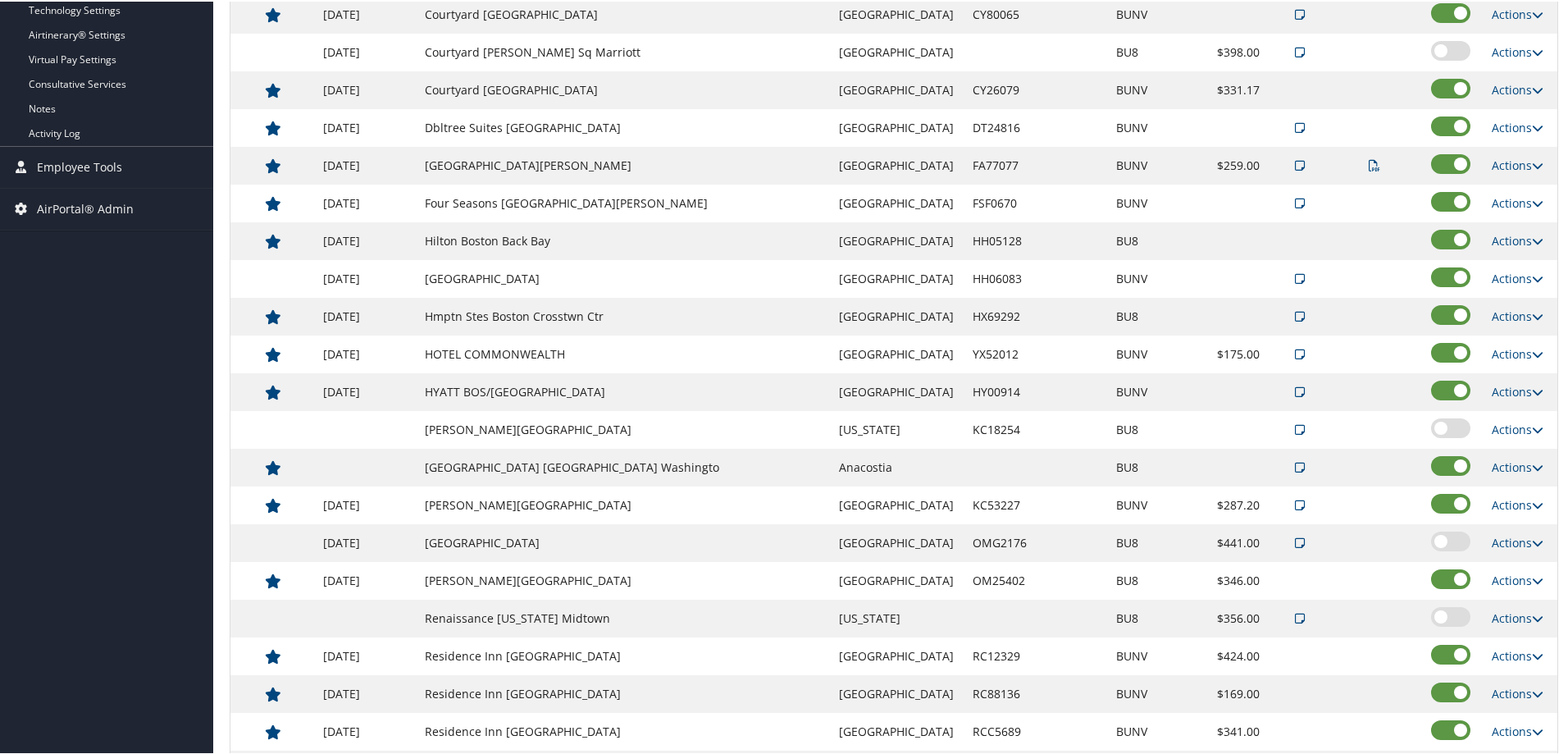
scroll to position [862, 0]
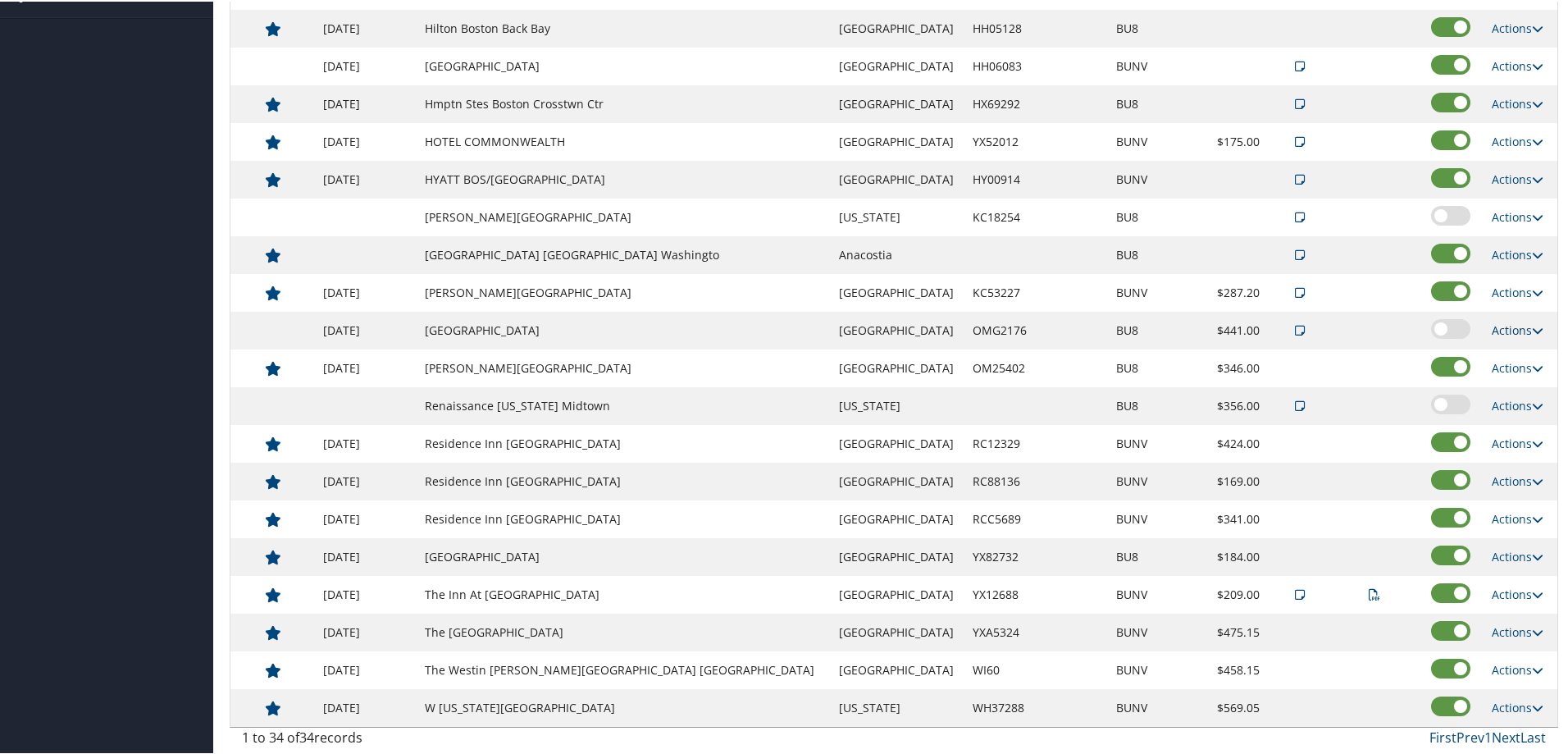
click at [1508, 328] on link "Actions" at bounding box center [1518, 329] width 52 height 16
click at [1501, 377] on link "Edit" at bounding box center [1518, 380] width 89 height 28
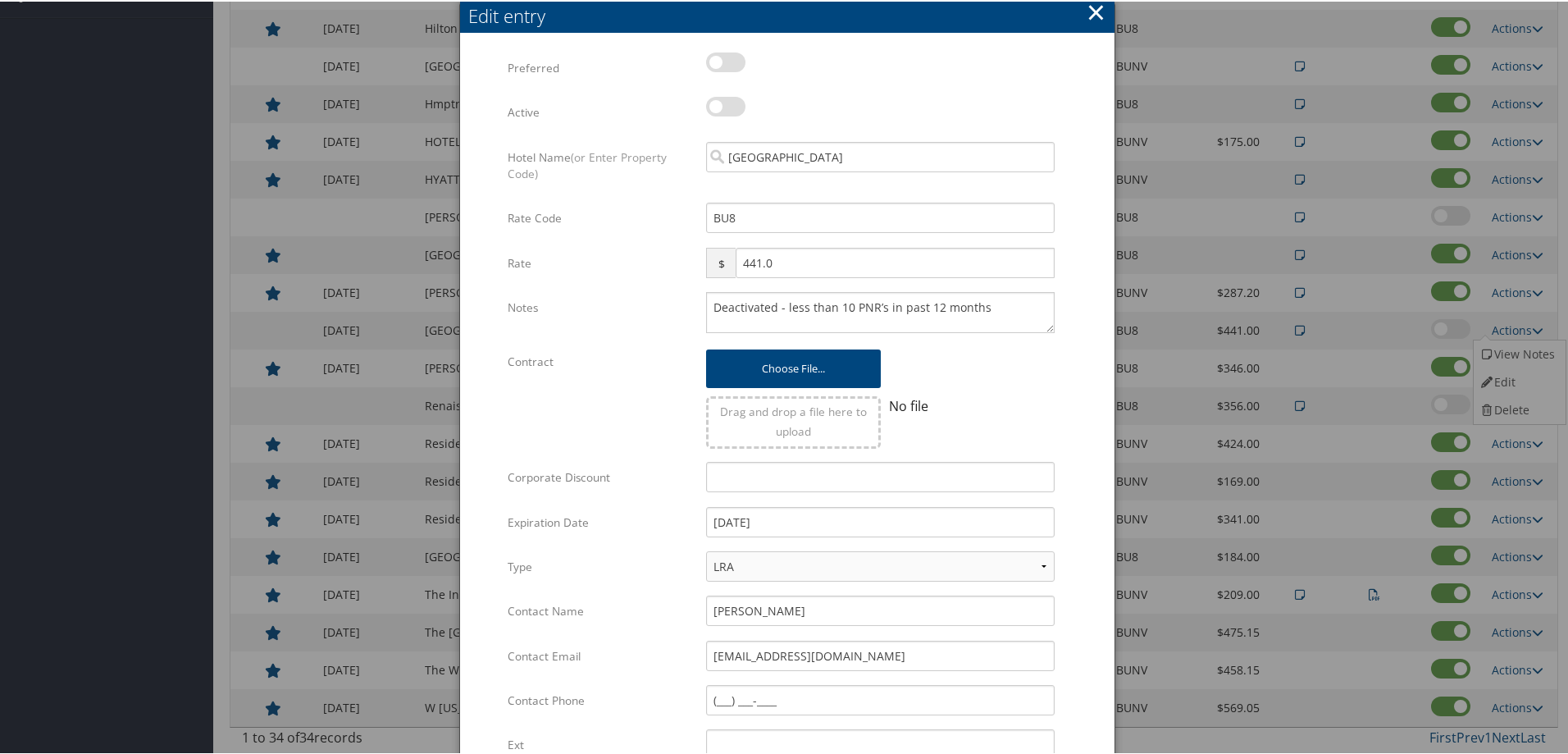
click at [728, 56] on label at bounding box center [726, 61] width 40 height 20
click at [725, 58] on input "checkbox" at bounding box center [719, 63] width 11 height 11
checkbox input "true"
click at [714, 105] on label at bounding box center [726, 106] width 40 height 20
click at [714, 105] on input "checkbox" at bounding box center [719, 108] width 11 height 11
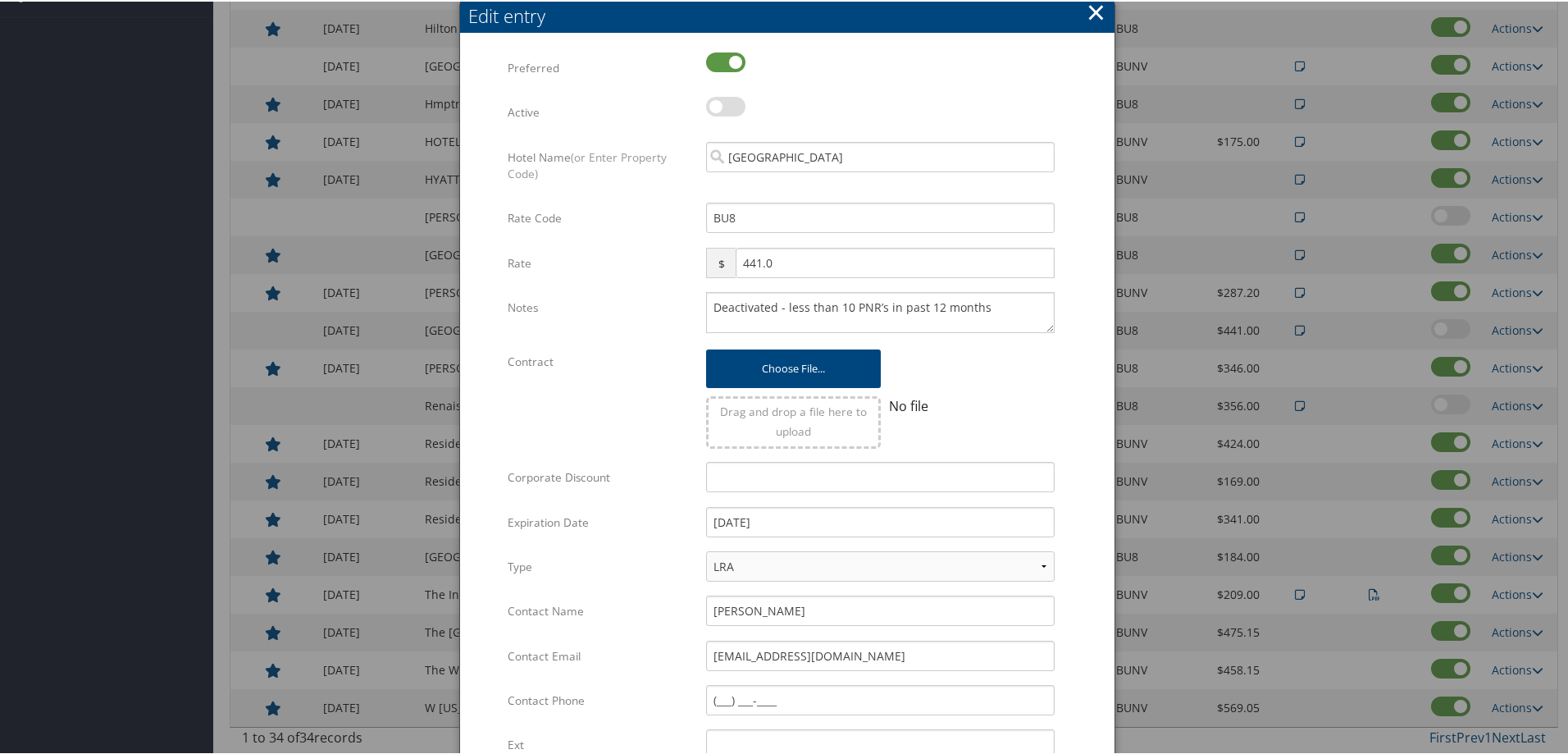
checkbox input "true"
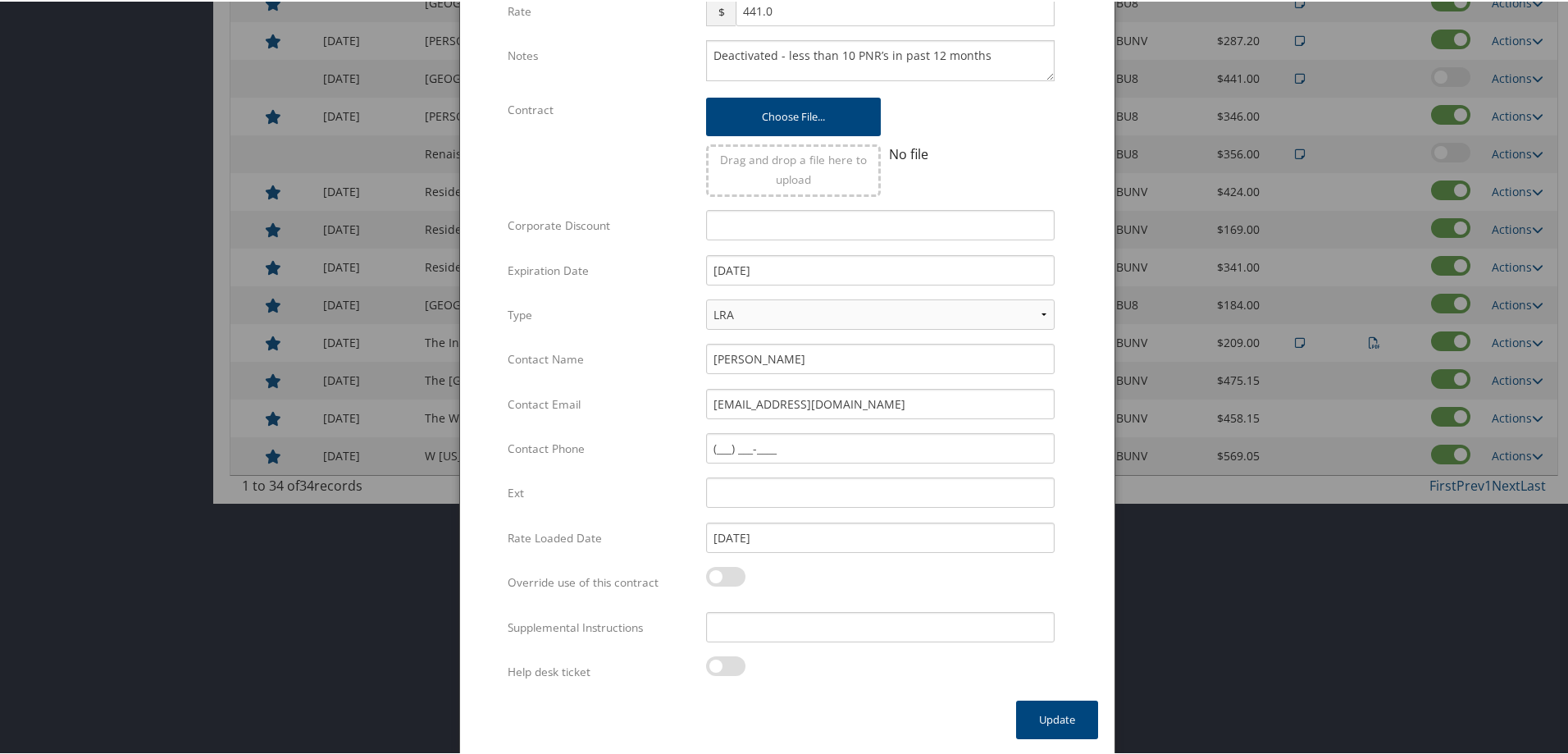
scroll to position [1114, 0]
click at [729, 658] on label at bounding box center [726, 663] width 40 height 20
click at [725, 661] on input "checkbox" at bounding box center [719, 666] width 11 height 11
checkbox input "true"
click at [1059, 714] on button "Update" at bounding box center [1057, 717] width 82 height 39
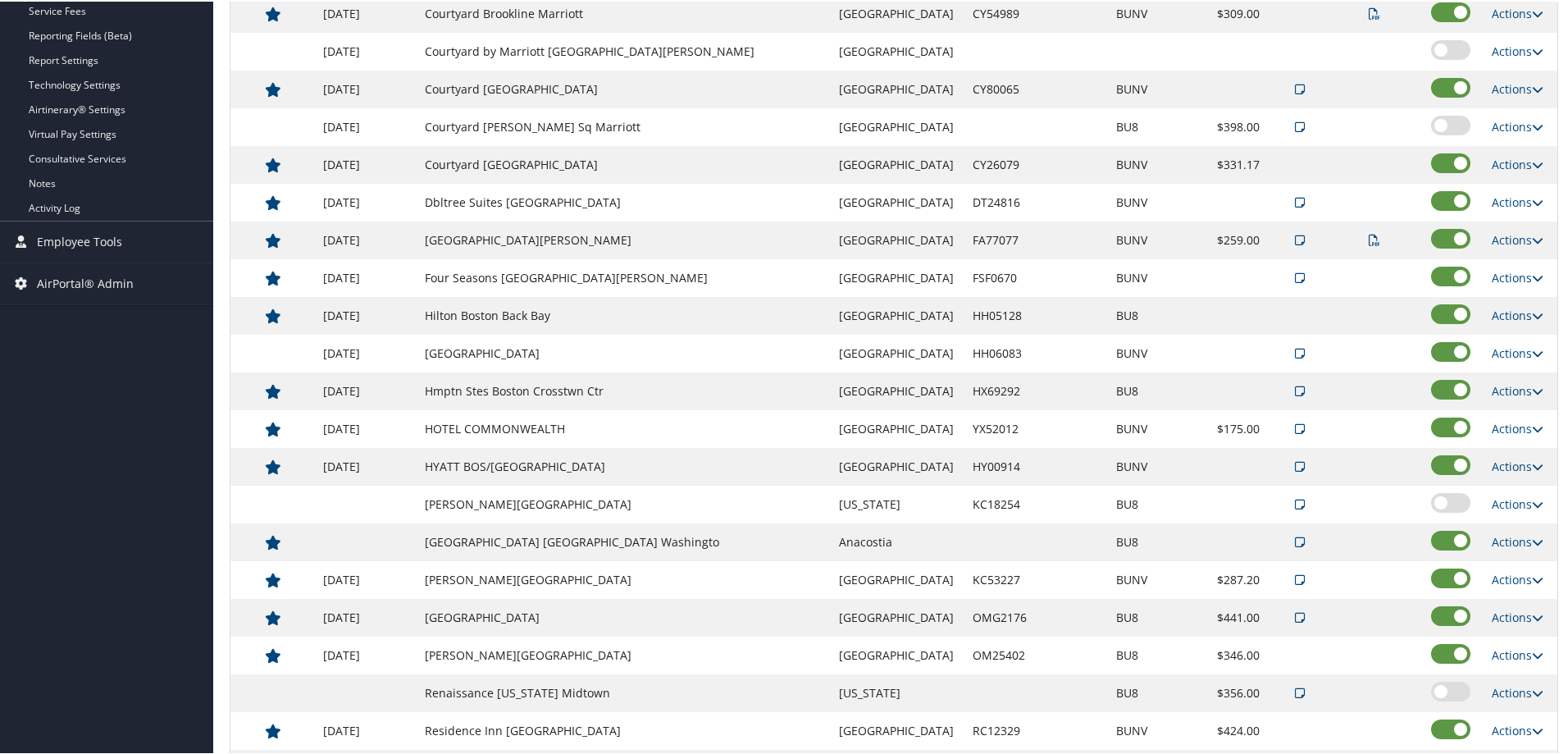
scroll to position [862, 0]
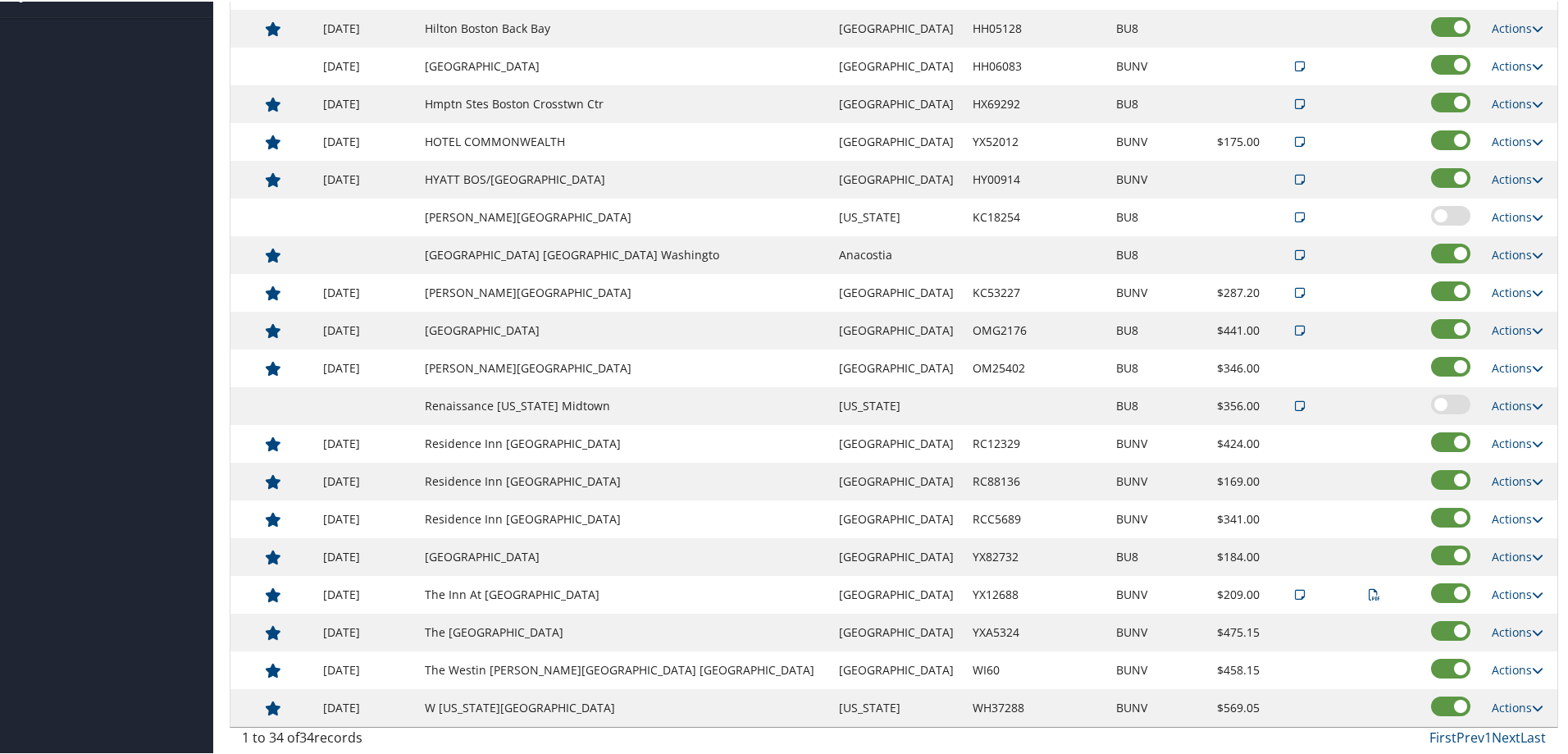
drag, startPoint x: 106, startPoint y: 593, endPoint x: -108, endPoint y: 570, distance: 215.2
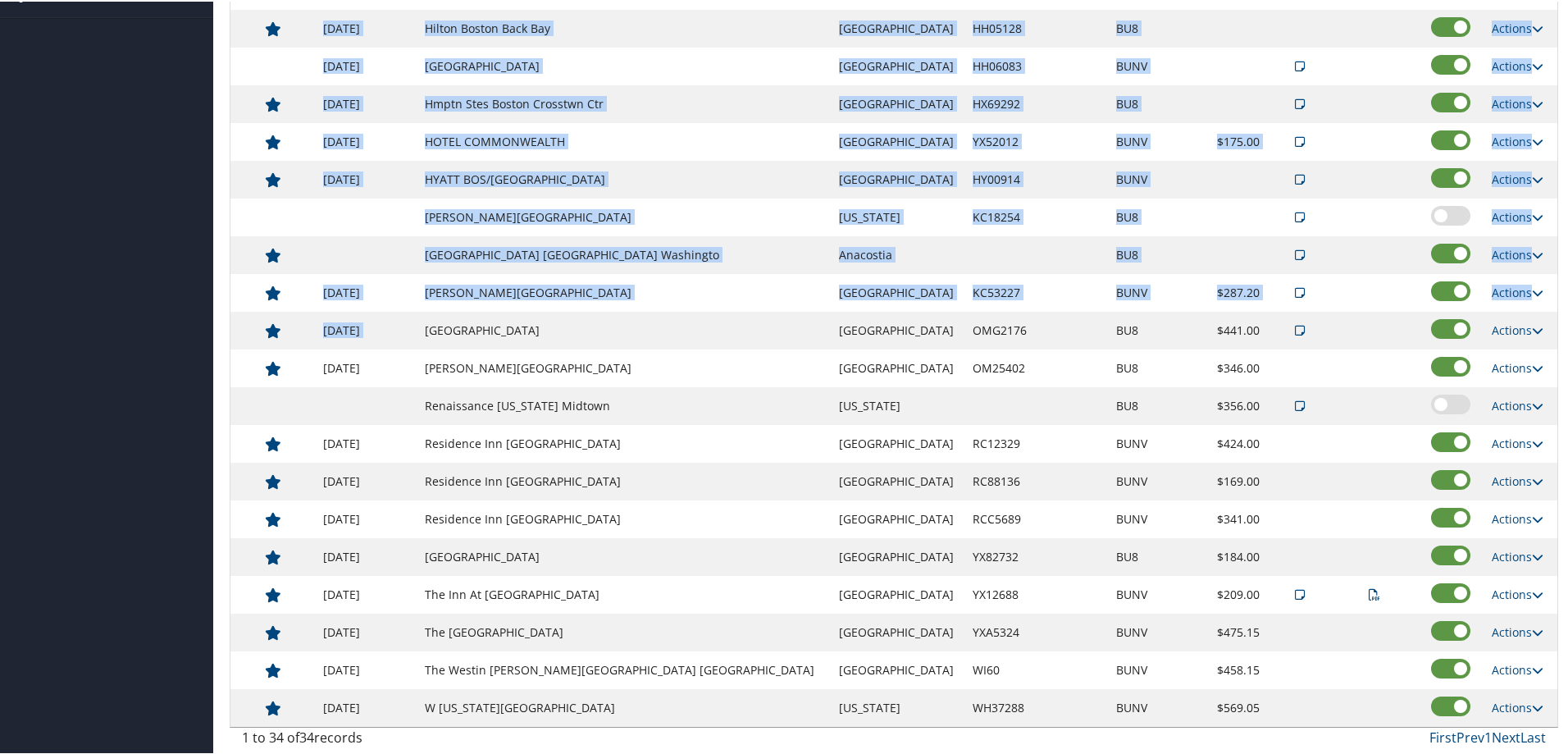
drag, startPoint x: 456, startPoint y: 319, endPoint x: -128, endPoint y: 310, distance: 584.1
click at [1332, 188] on td at bounding box center [1375, 178] width 86 height 38
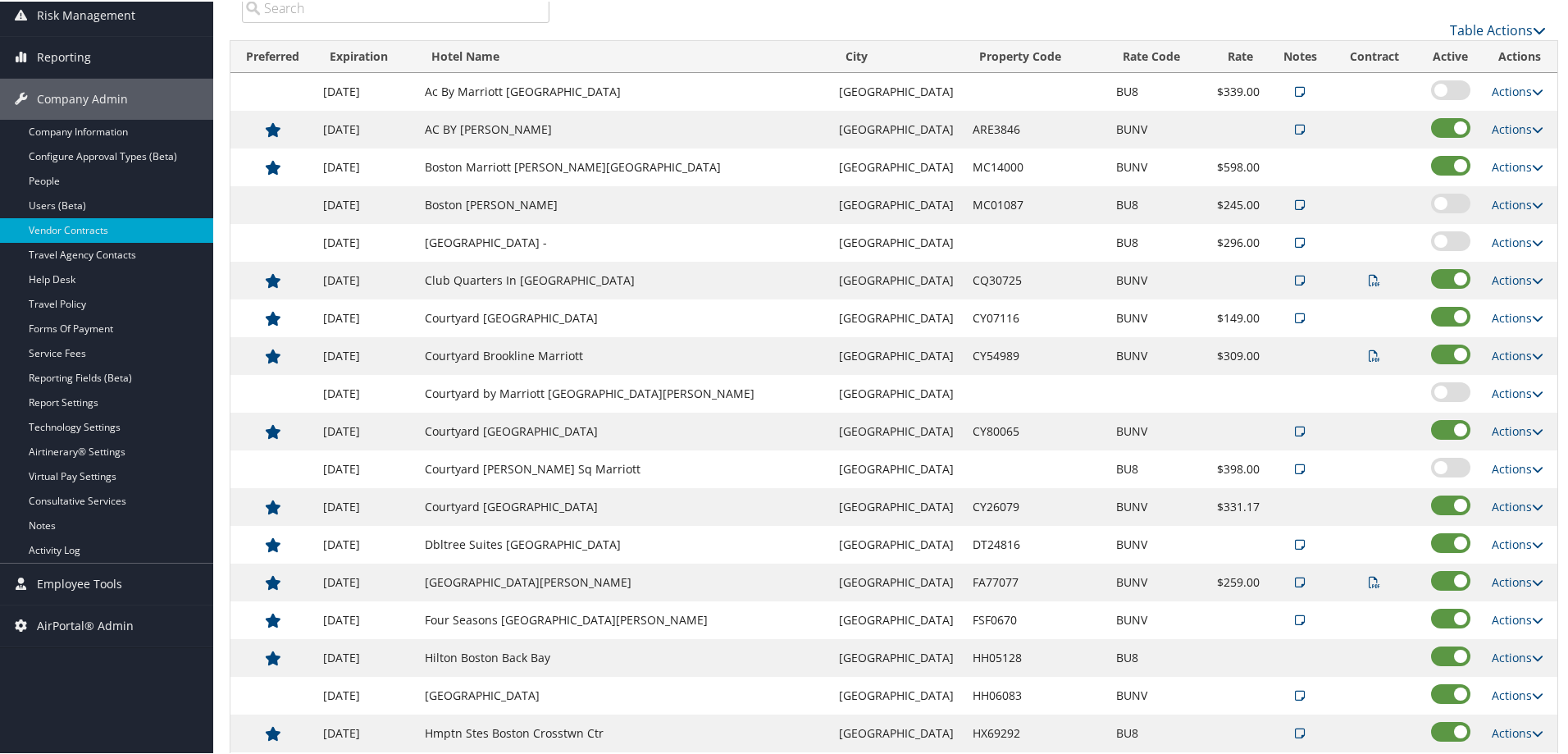
scroll to position [205, 0]
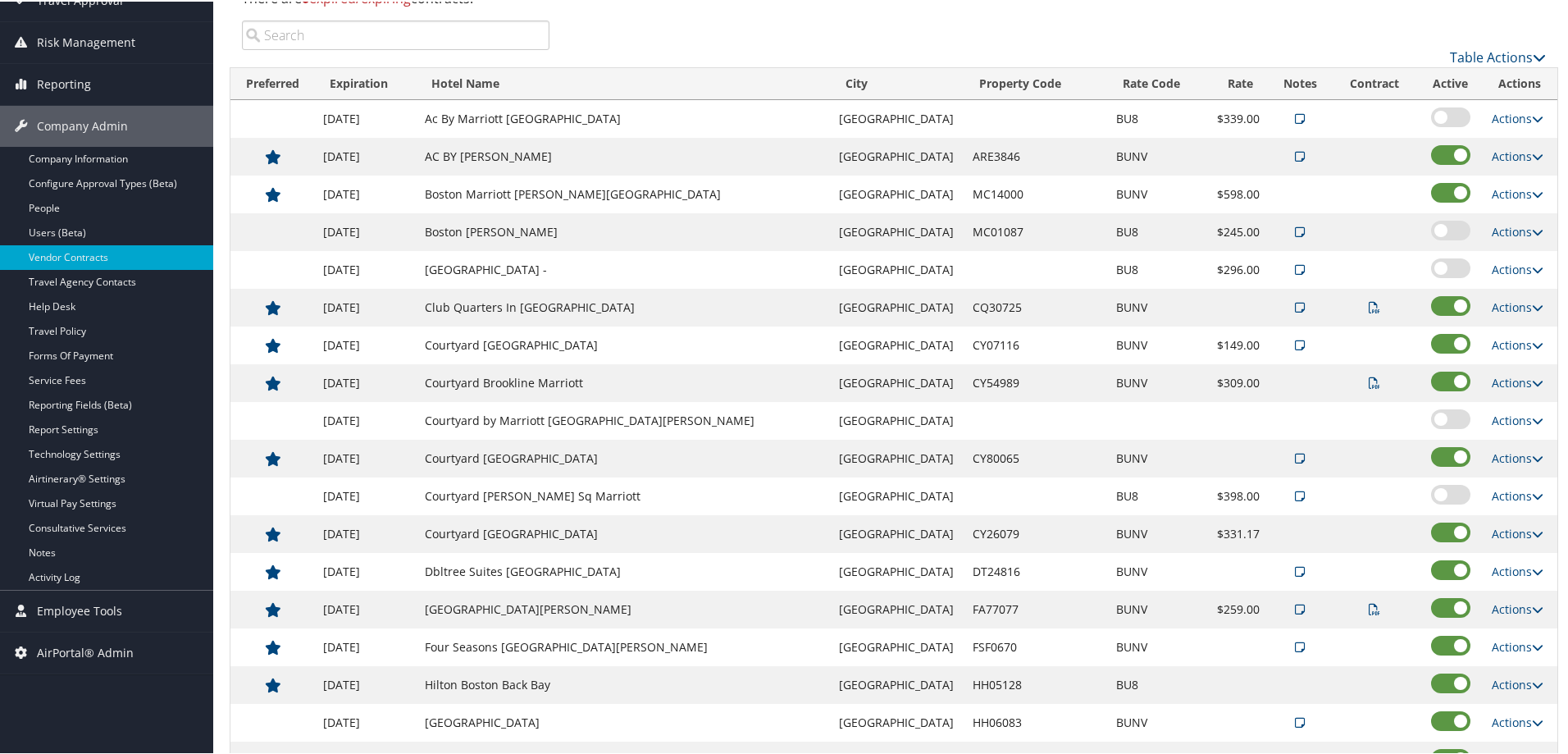
click at [485, 79] on th "Hotel Name" at bounding box center [624, 83] width 414 height 32
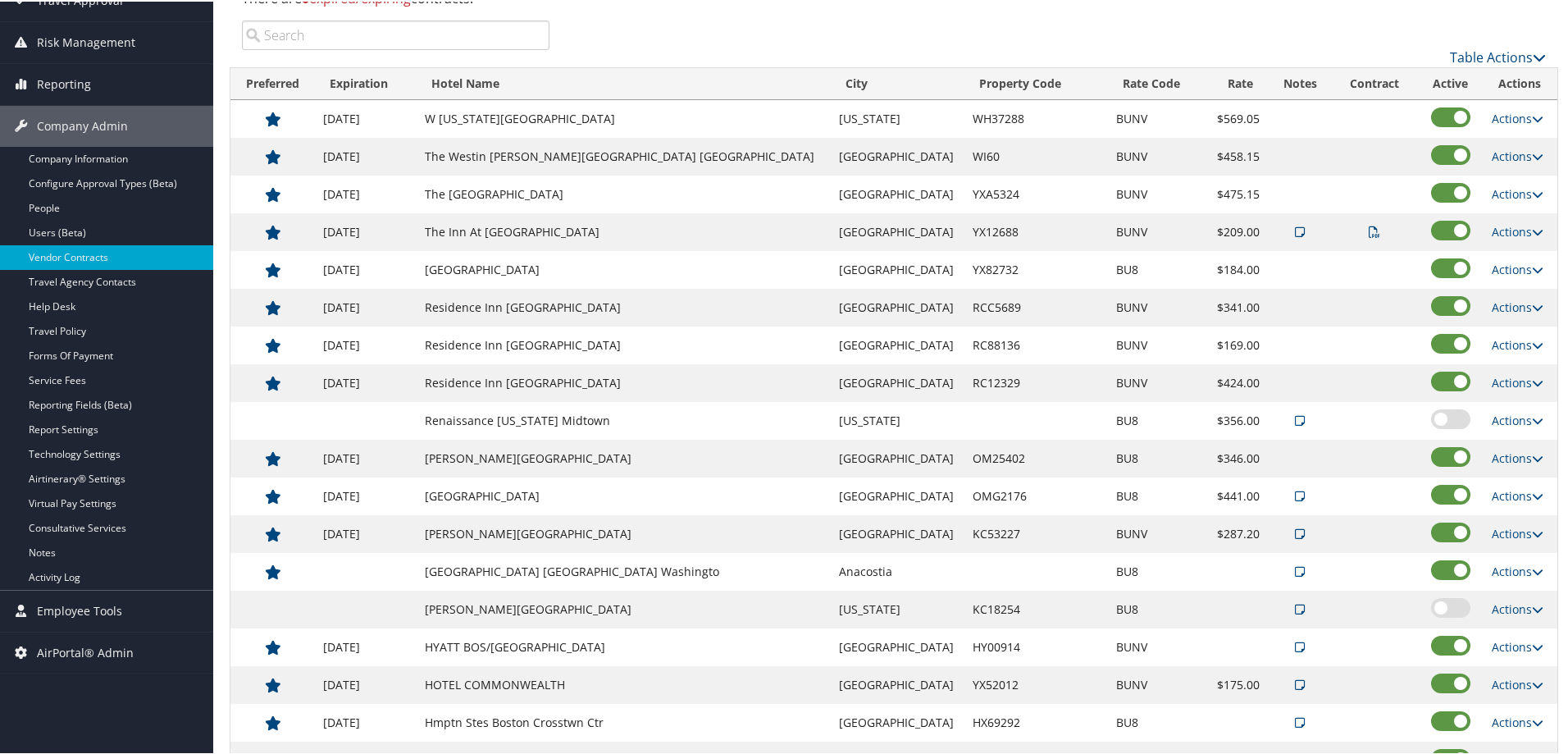
click at [484, 79] on th "Hotel Name" at bounding box center [624, 83] width 414 height 32
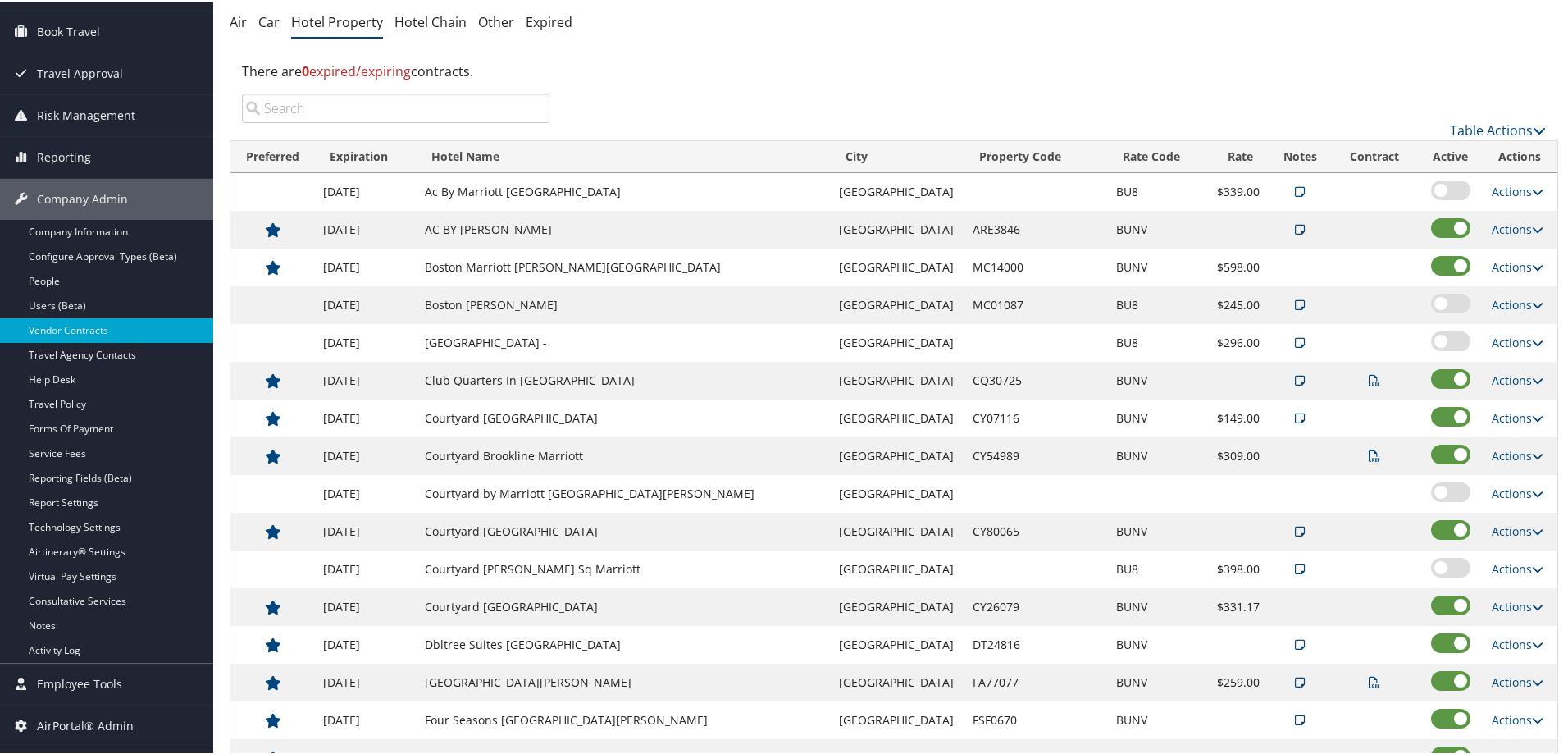
scroll to position [124, 0]
